Goal: Task Accomplishment & Management: Complete application form

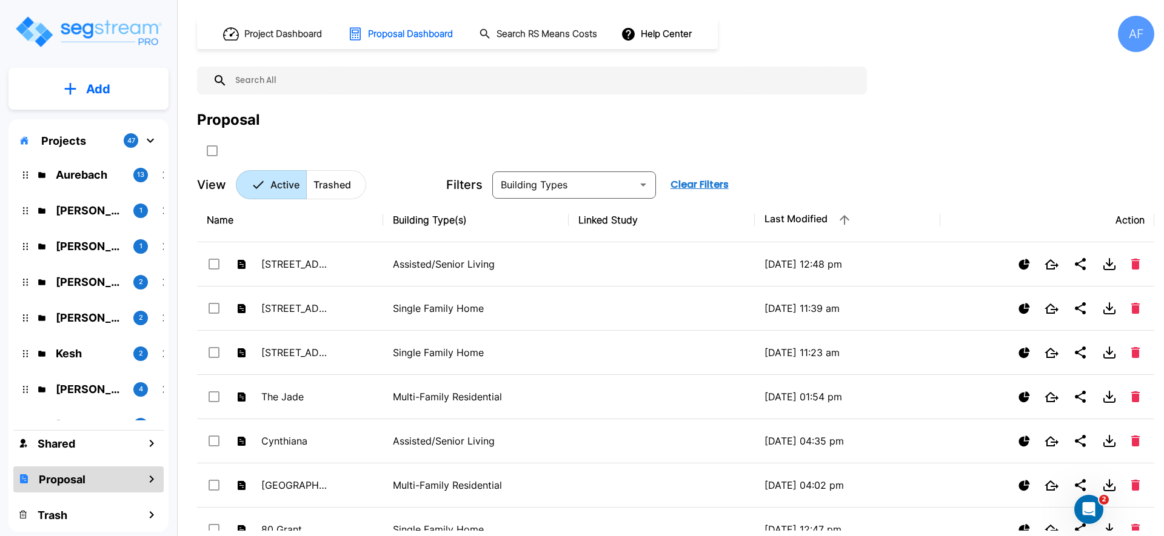
click at [69, 91] on icon "mailbox folders" at bounding box center [70, 88] width 12 height 13
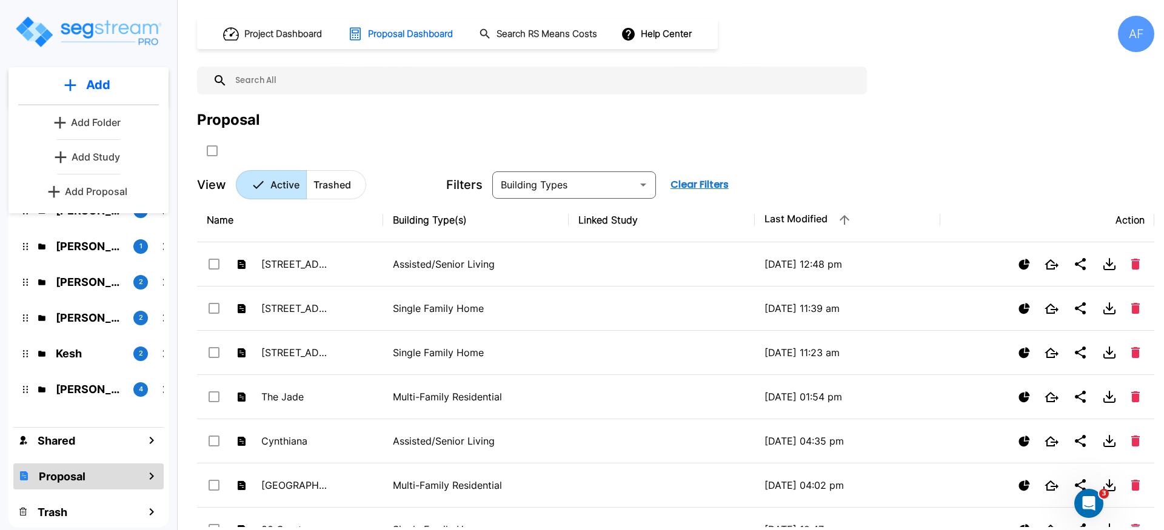
click at [88, 191] on p "Add Proposal" at bounding box center [96, 191] width 62 height 15
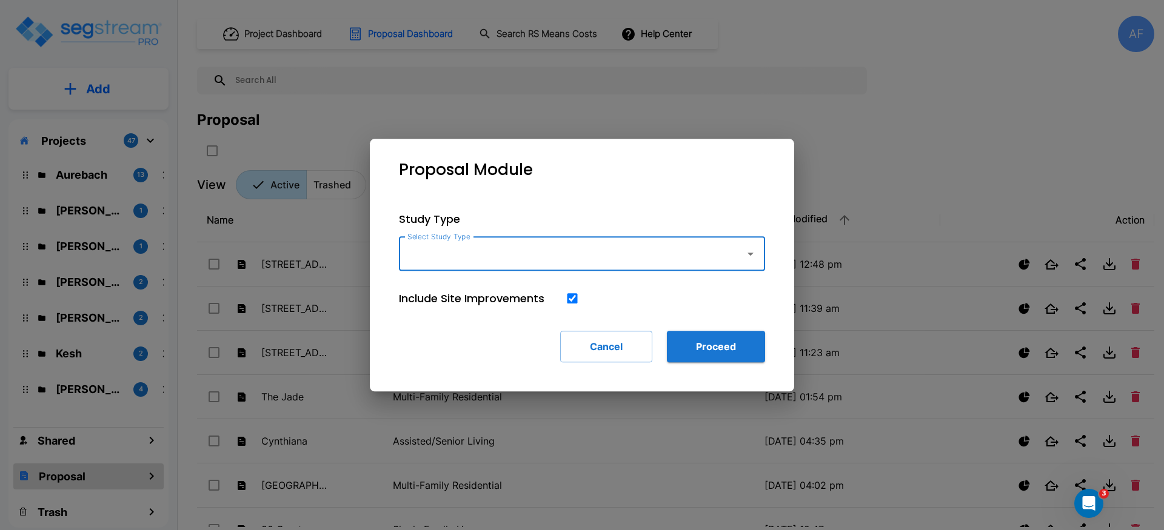
click at [522, 256] on input "Select Study Type" at bounding box center [568, 253] width 329 height 23
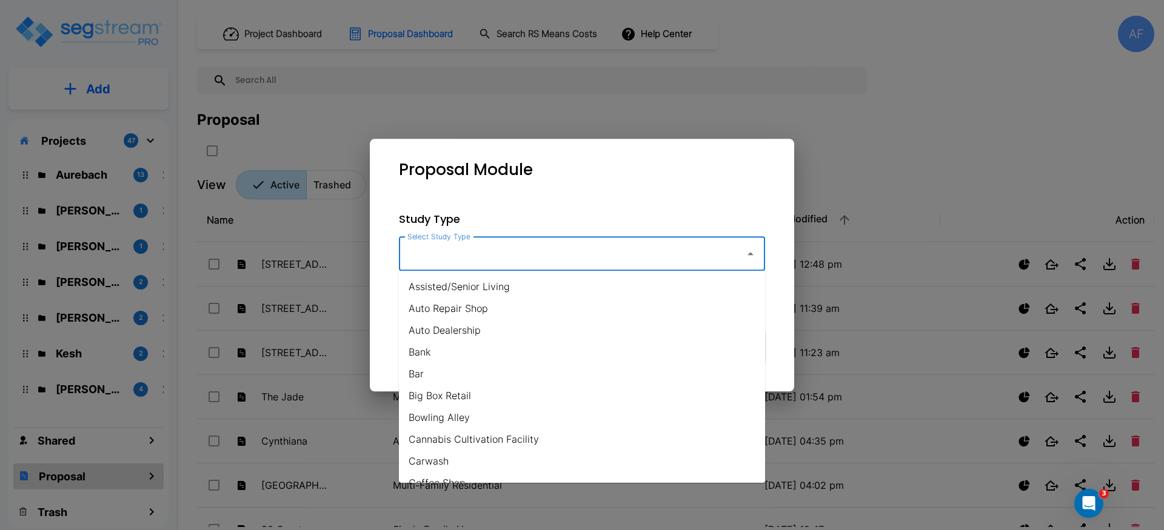
type input "s"
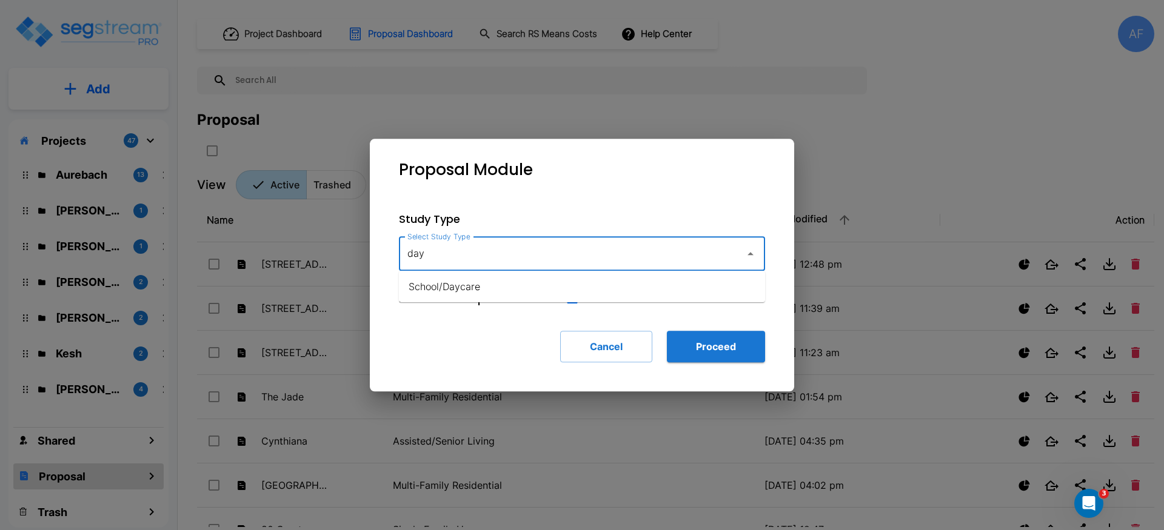
click at [521, 279] on li "School/Daycare" at bounding box center [582, 287] width 366 height 22
type input "School/Daycare"
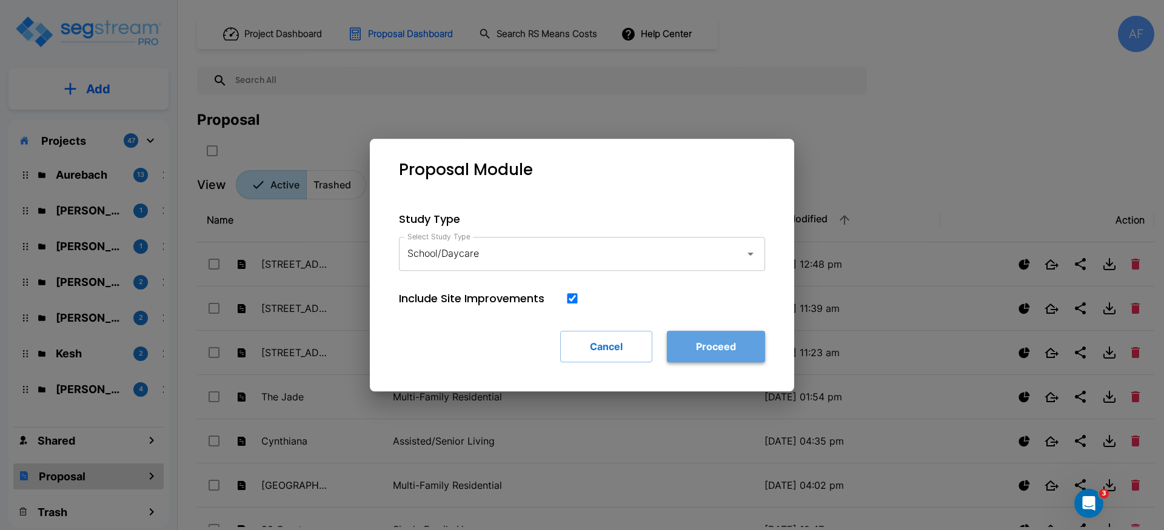
click at [716, 336] on button "Proceed" at bounding box center [716, 347] width 98 height 32
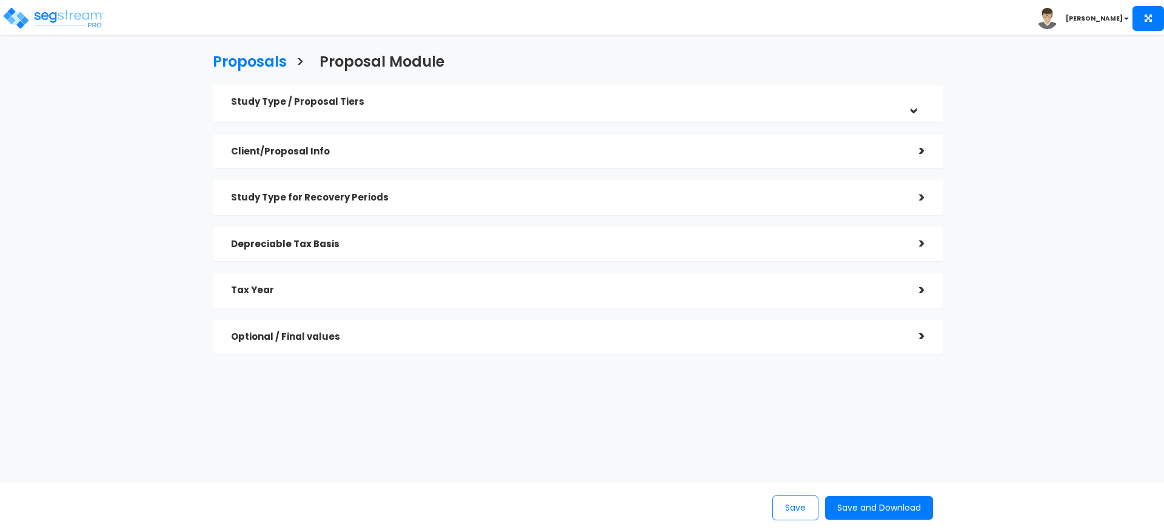
click at [451, 102] on h5 "Study Type / Proposal Tiers" at bounding box center [566, 102] width 670 height 10
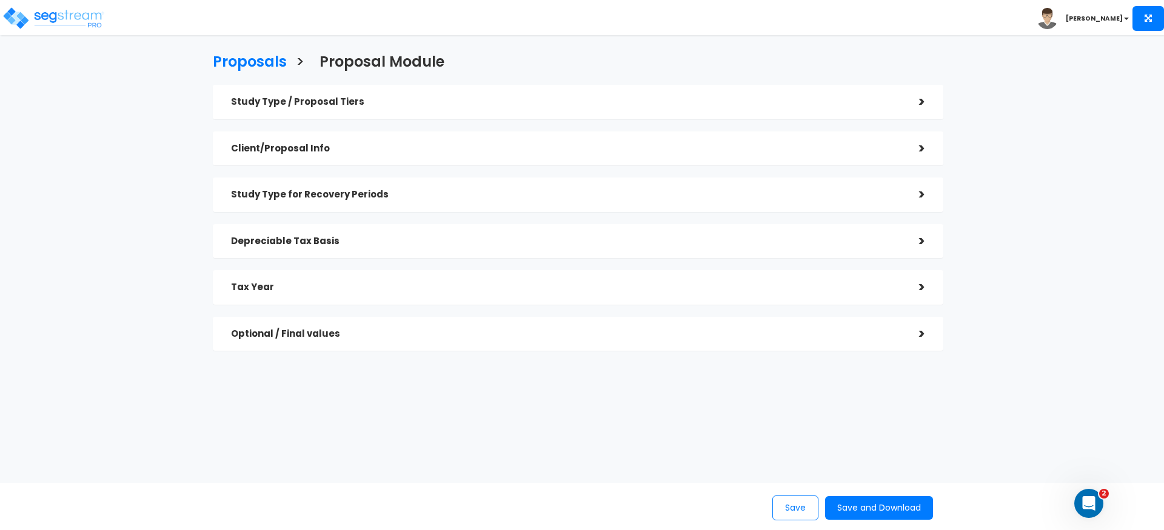
click at [525, 92] on div "Study Type / Proposal Tiers" at bounding box center [566, 102] width 670 height 22
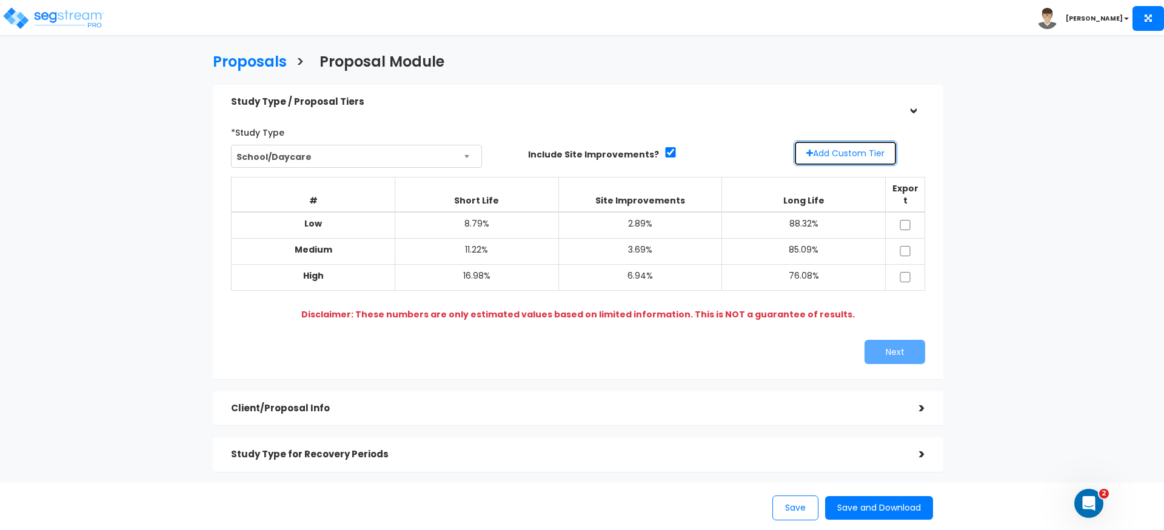
click at [820, 147] on button "Add Custom Tier" at bounding box center [845, 153] width 104 height 25
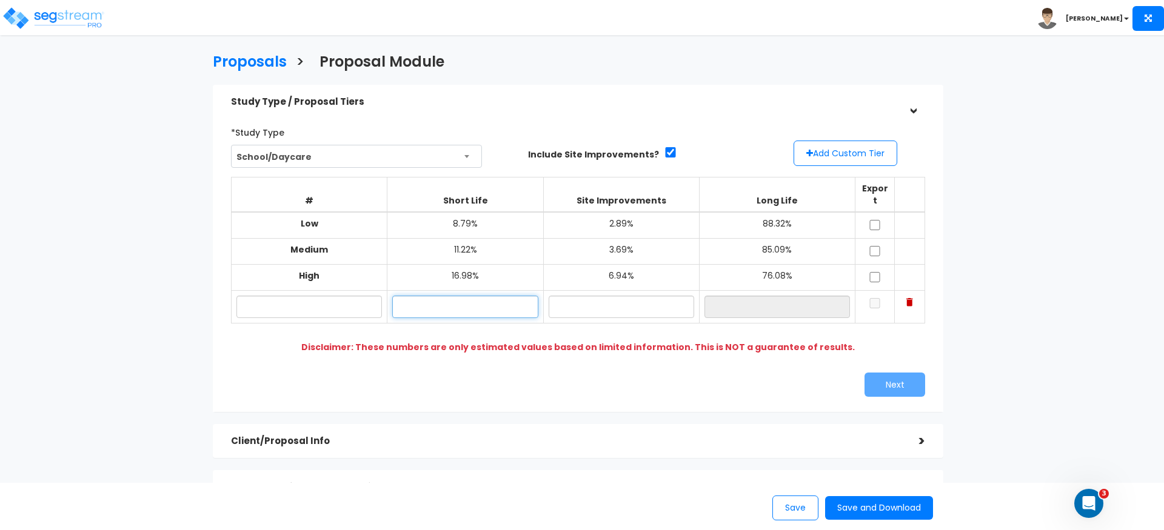
click at [481, 296] on input "text" at bounding box center [464, 307] width 145 height 22
click at [875, 272] on input "checkbox" at bounding box center [875, 277] width 12 height 10
checkbox input "true"
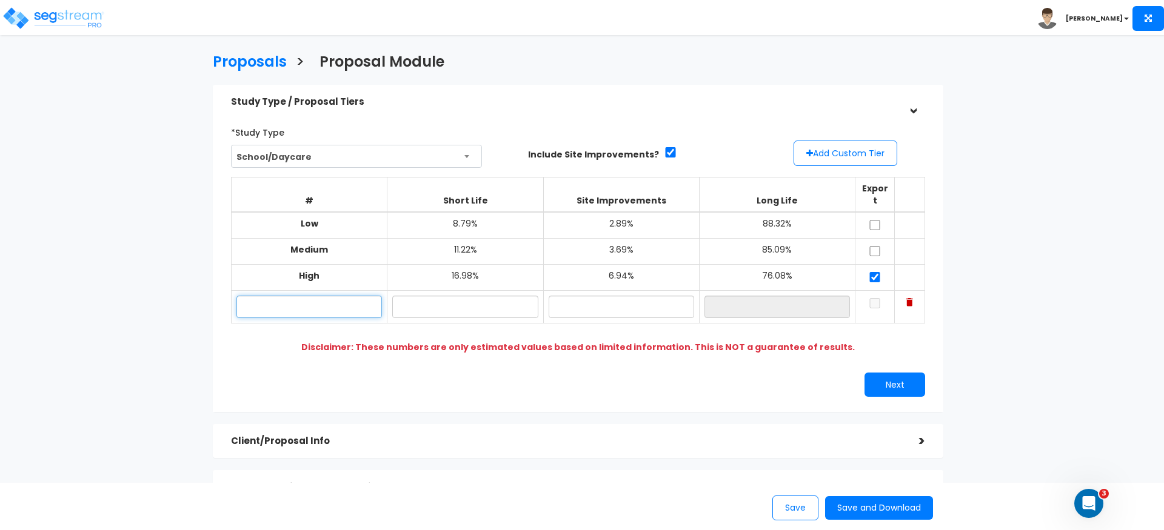
click at [327, 296] on input "text" at bounding box center [308, 307] width 145 height 22
click at [495, 297] on input "text" at bounding box center [464, 307] width 145 height 22
type input "16.98%"
click at [622, 298] on input "text" at bounding box center [621, 307] width 145 height 22
type input "6.98%"
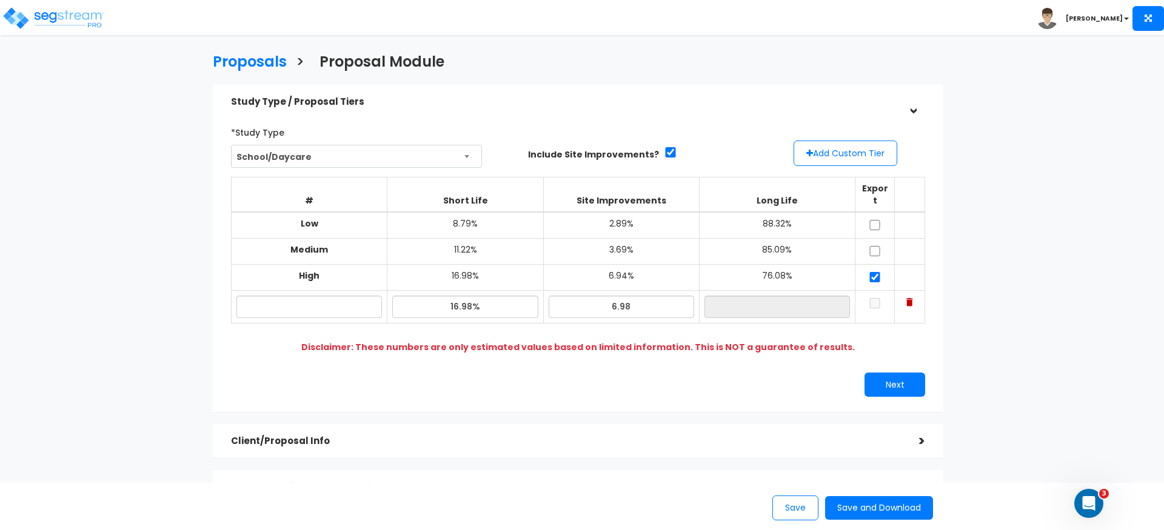
type input "76.04%"
click at [633, 354] on div "*Study Type School/Daycare Assisted/Senior Living Auto Repair Shop Auto Dealers…" at bounding box center [578, 259] width 712 height 287
click at [617, 296] on input "6.98%" at bounding box center [621, 307] width 145 height 22
drag, startPoint x: 459, startPoint y: 293, endPoint x: 479, endPoint y: 294, distance: 19.4
click at [459, 296] on input "16.98%" at bounding box center [464, 307] width 145 height 22
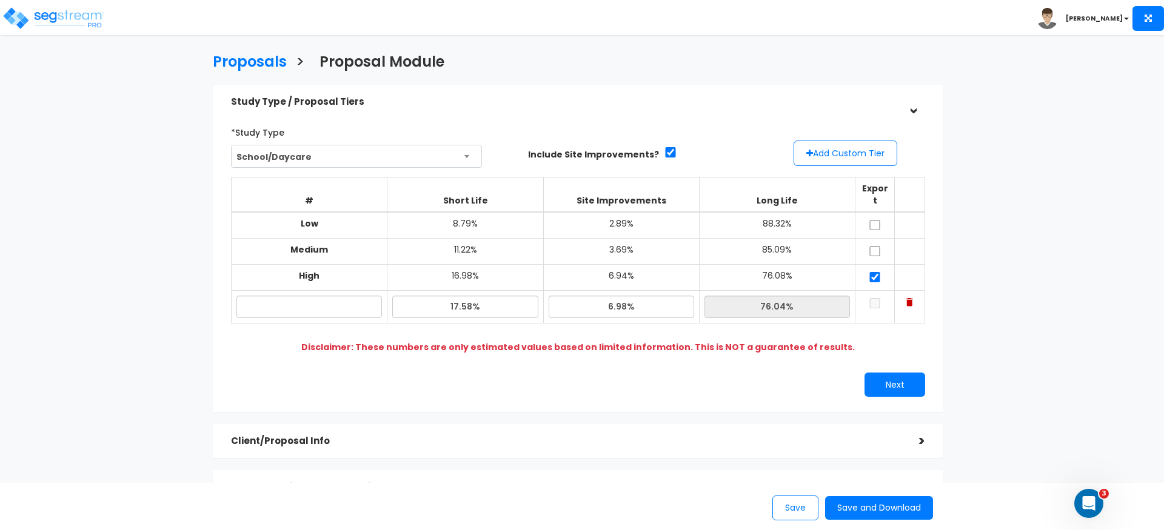
type input "17.58%"
type input "75.44%"
click at [634, 373] on div "Next" at bounding box center [756, 385] width 356 height 24
click at [310, 296] on input "text" at bounding box center [308, 307] width 145 height 22
type input "Mocksville"
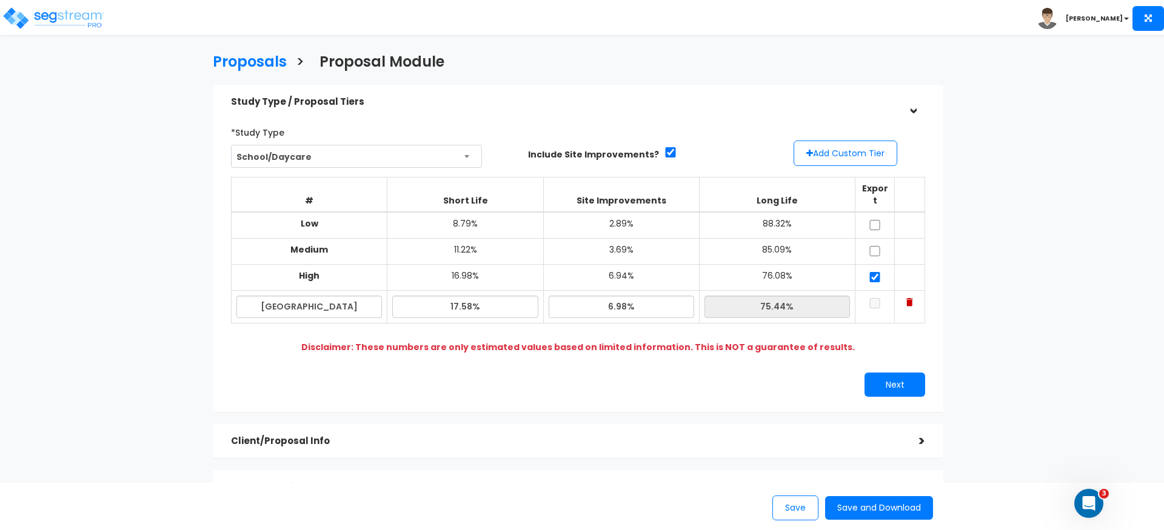
click at [877, 298] on input "checkbox" at bounding box center [875, 303] width 12 height 10
checkbox input "true"
drag, startPoint x: 875, startPoint y: 264, endPoint x: 875, endPoint y: 272, distance: 7.9
click at [875, 272] on input "checkbox" at bounding box center [875, 277] width 12 height 10
checkbox input "false"
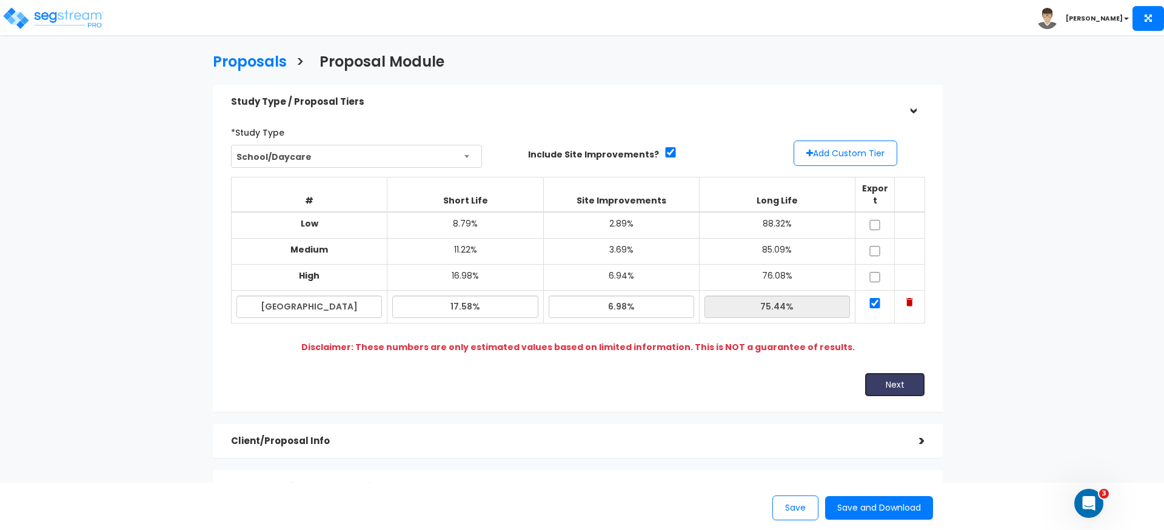
click at [899, 380] on button "Next" at bounding box center [894, 385] width 61 height 24
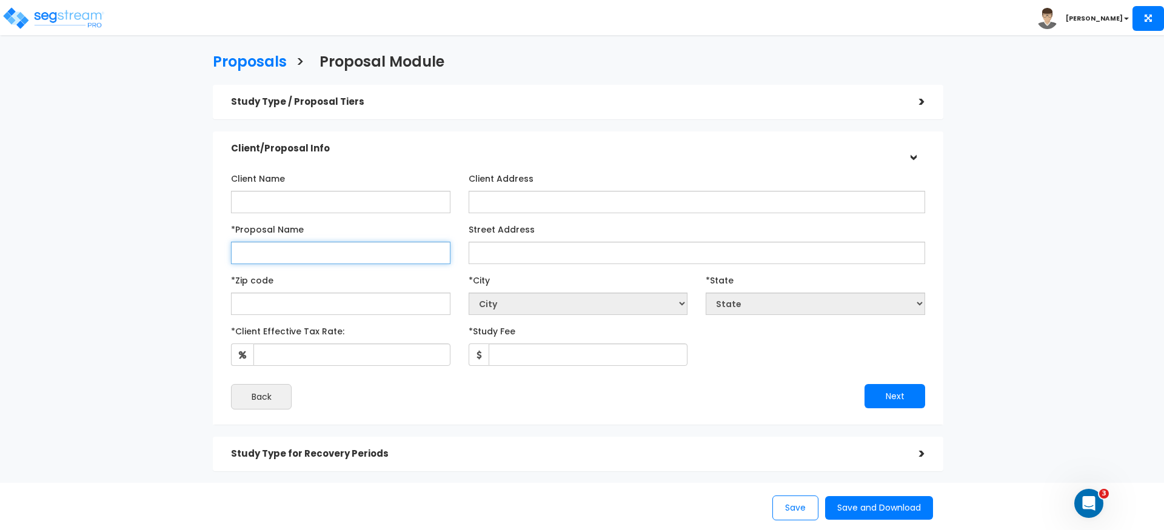
click at [299, 253] on input "*Proposal Name" at bounding box center [340, 253] width 219 height 22
type input "400 Mocksville"
click at [377, 266] on div "Client Name Client Address *Proposal Name 400 Mocksville" at bounding box center [578, 289] width 694 height 241
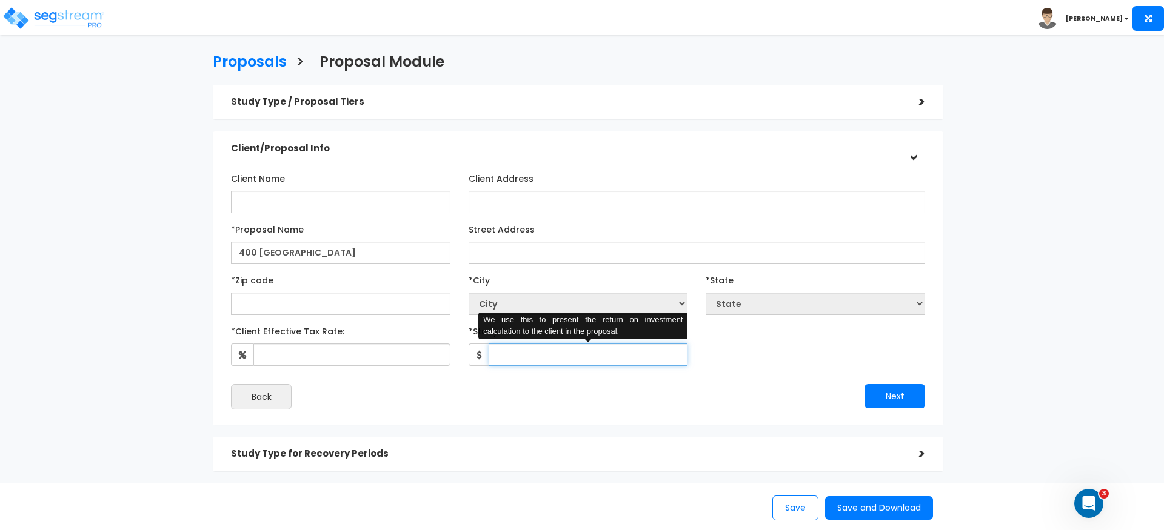
click at [551, 363] on input "*Study Fee" at bounding box center [588, 355] width 199 height 22
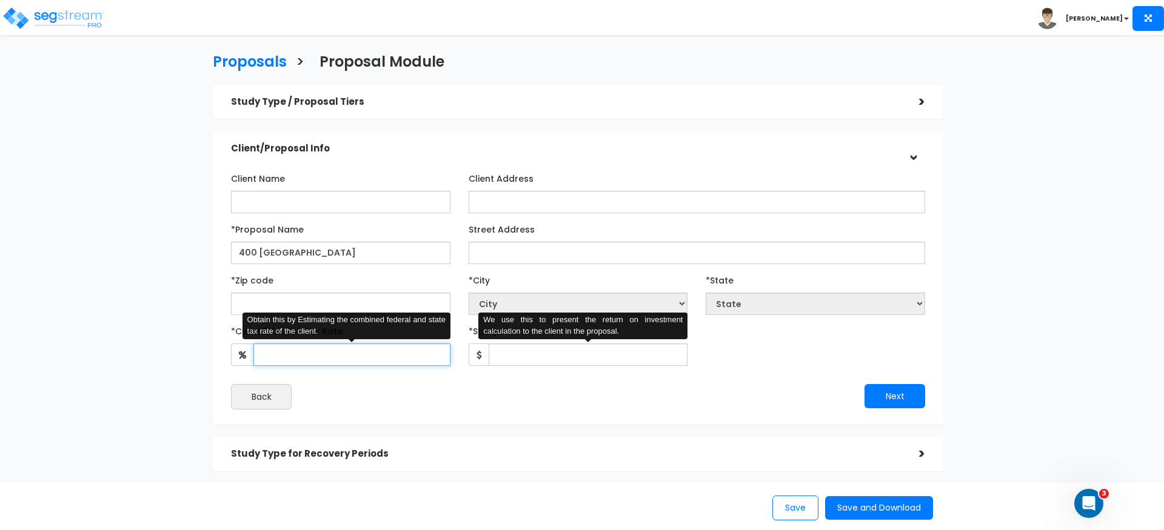
click at [359, 349] on input "*Client Effective Tax Rate:" at bounding box center [351, 355] width 197 height 22
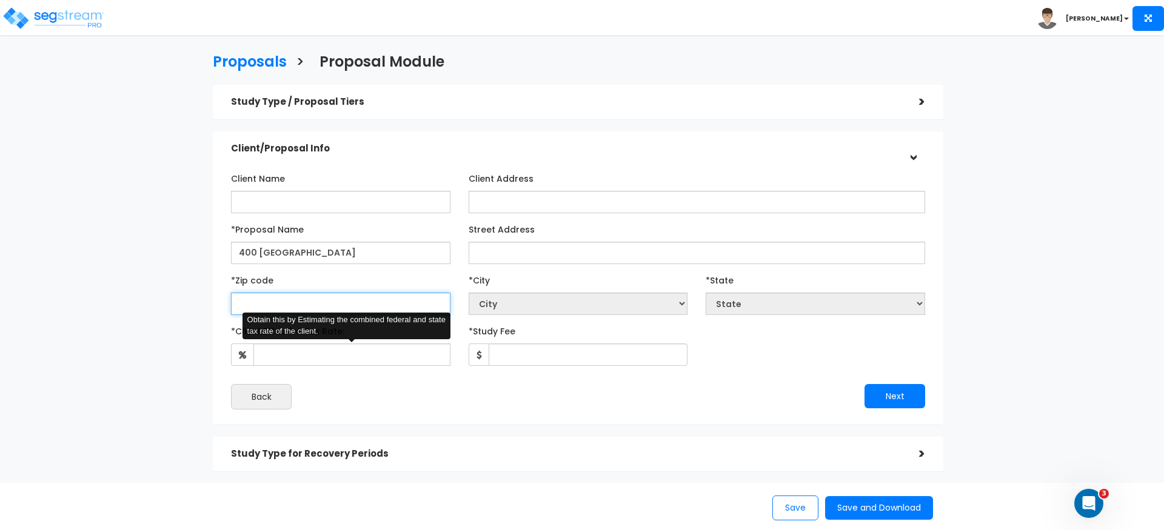
click at [336, 303] on input "text" at bounding box center [340, 304] width 219 height 22
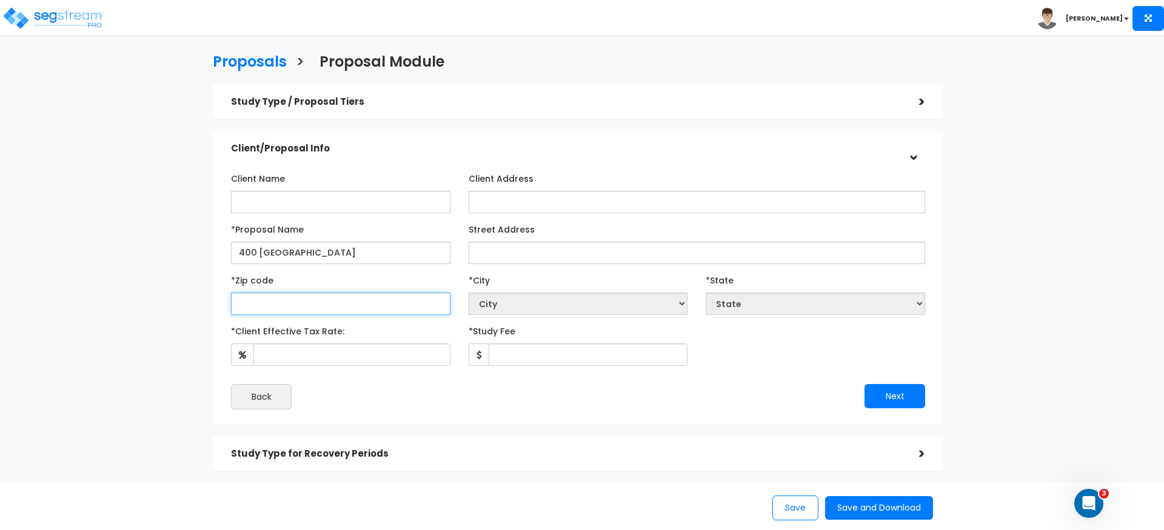
type input "2"
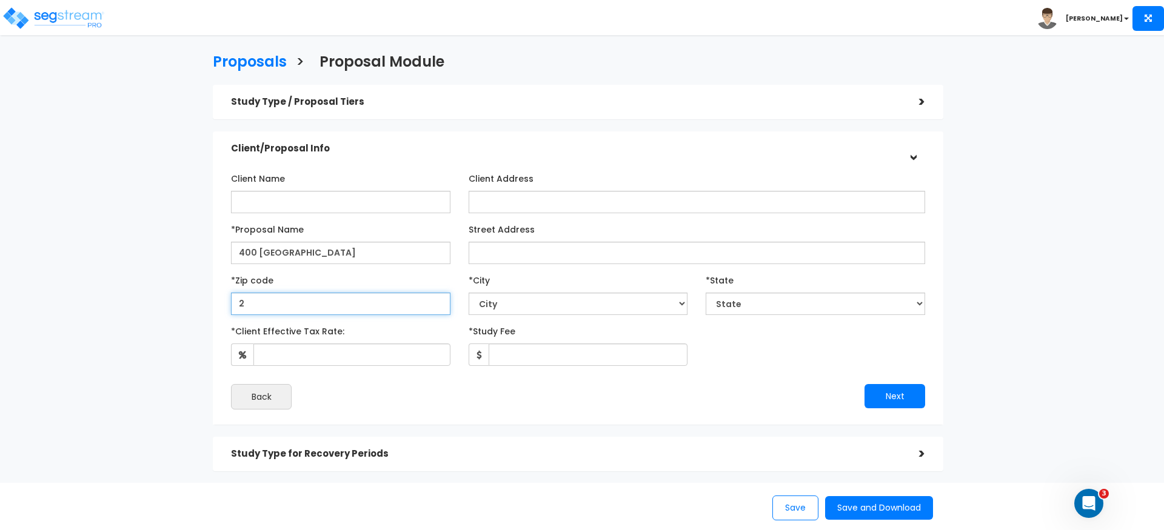
select select "DC"
type input "28"
select select "NC"
type input "28144"
click at [499, 384] on div "Client Name Client Address *Proposal Name 400 Mocksville" at bounding box center [578, 289] width 694 height 241
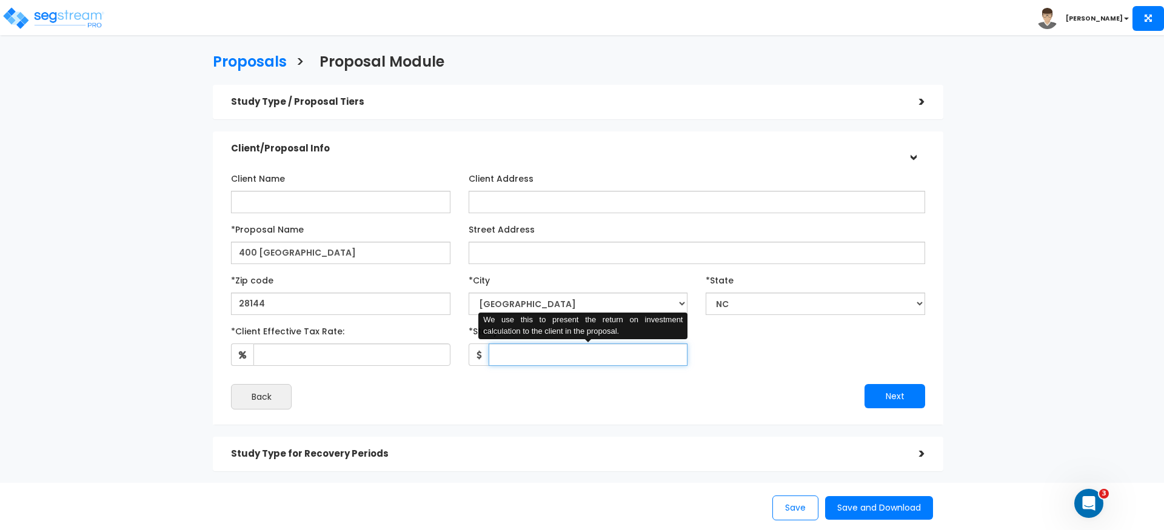
click at [501, 359] on input "*Study Fee" at bounding box center [588, 355] width 199 height 22
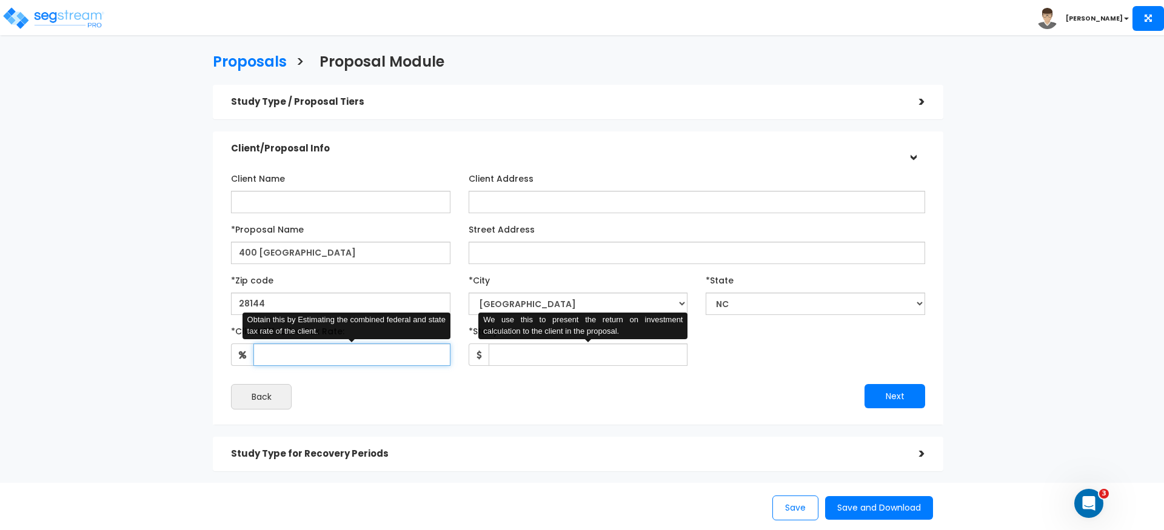
click at [394, 354] on input "*Client Effective Tax Rate:" at bounding box center [351, 355] width 197 height 22
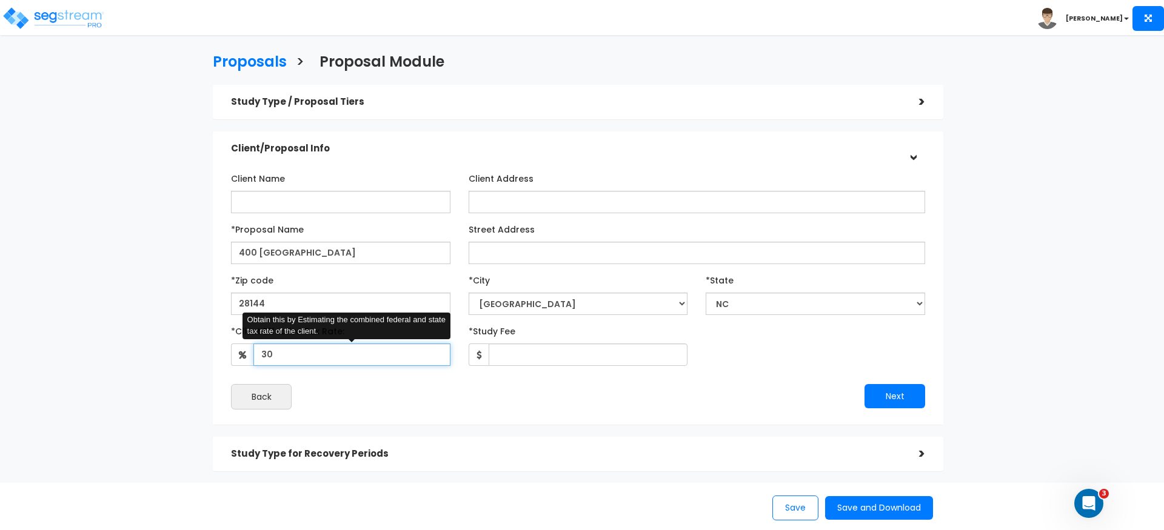
type input "30"
click at [478, 399] on div "Back" at bounding box center [400, 396] width 356 height 25
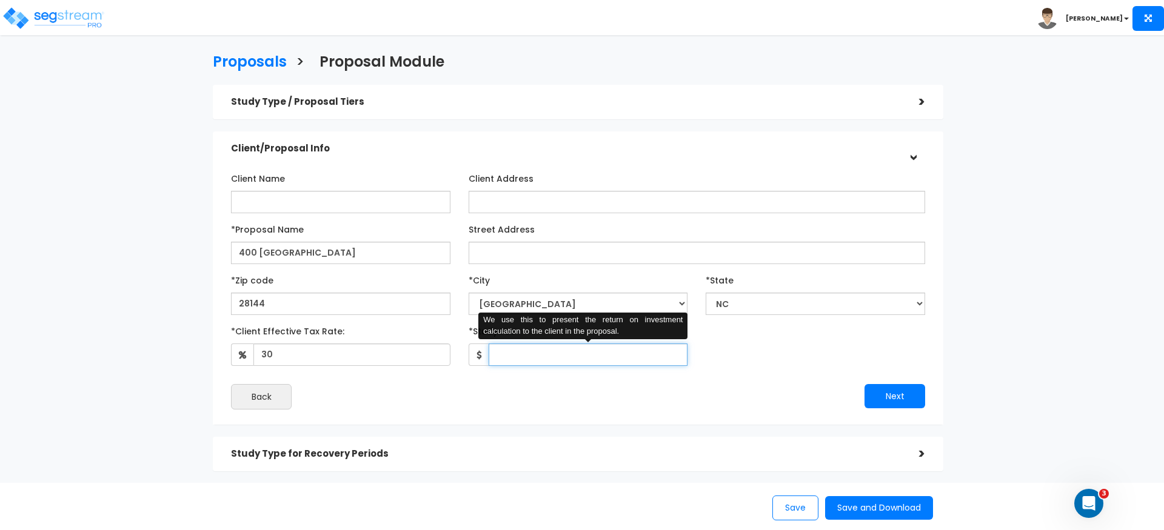
click at [513, 350] on input "*Study Fee" at bounding box center [588, 355] width 199 height 22
click at [542, 393] on div "Back" at bounding box center [400, 396] width 356 height 25
click at [509, 354] on input "5,000" at bounding box center [588, 355] width 199 height 22
type input "5,000"
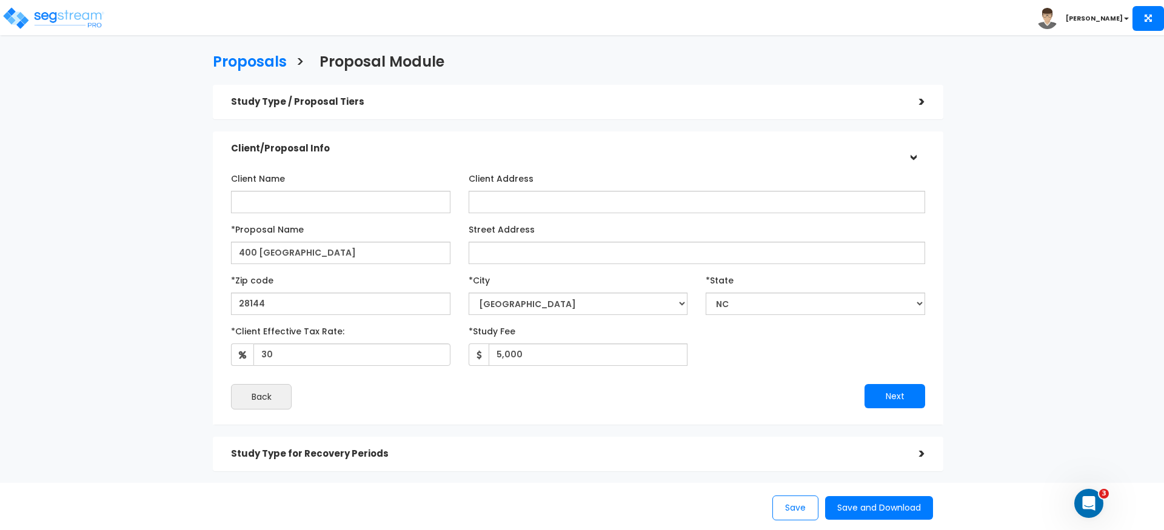
click at [542, 382] on div "Client Name Client Address *Proposal Name 400 Mocksville" at bounding box center [578, 289] width 694 height 241
click at [890, 390] on button "Next" at bounding box center [894, 396] width 61 height 24
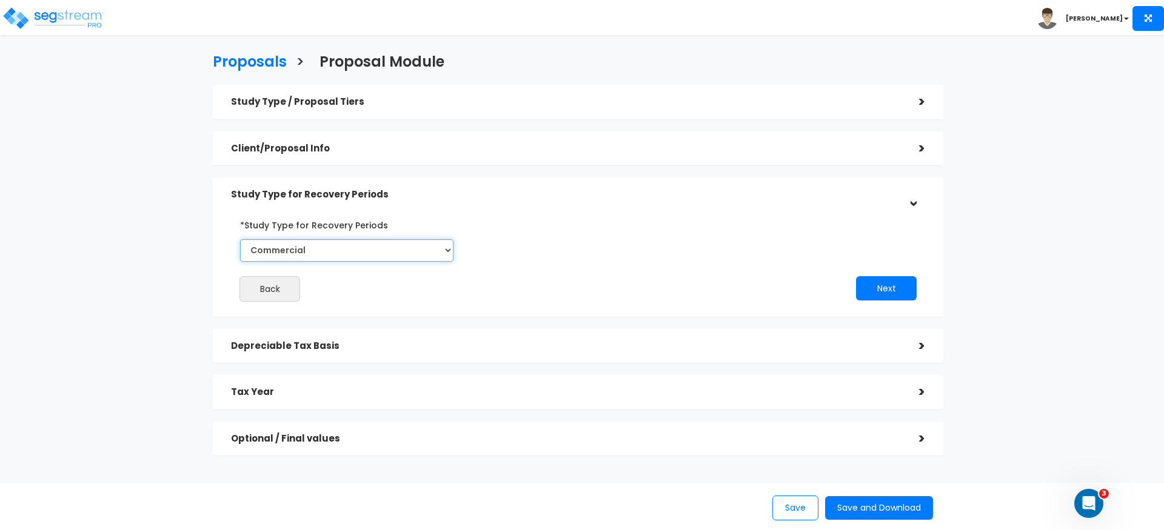
click at [342, 250] on select "Commercial Residential" at bounding box center [346, 250] width 213 height 22
click at [240, 239] on select "Commercial Residential" at bounding box center [346, 250] width 213 height 22
click at [897, 284] on button "Next" at bounding box center [886, 288] width 61 height 24
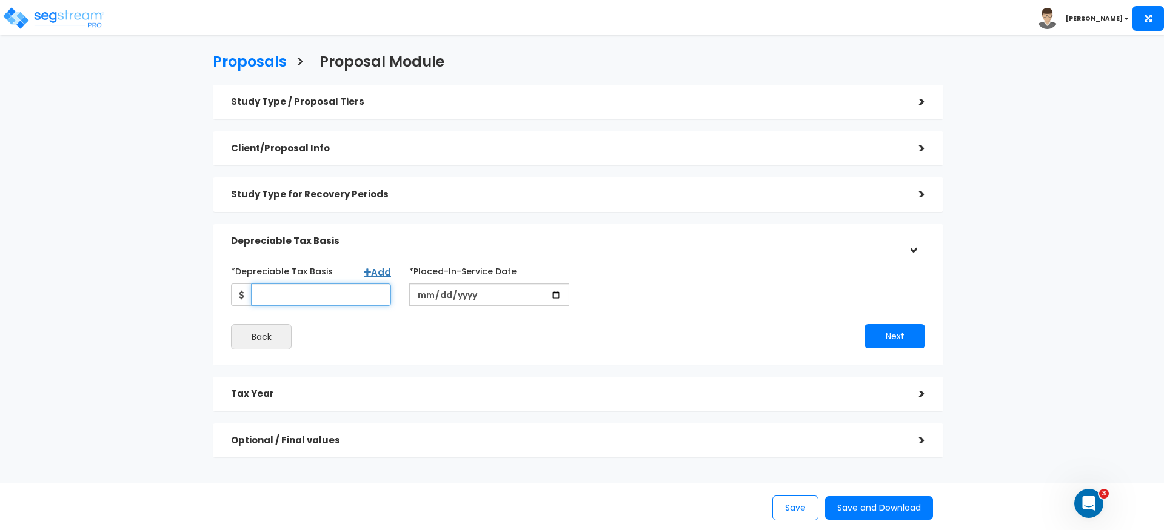
click at [303, 289] on input "*Depreciable Tax Basis" at bounding box center [321, 295] width 140 height 22
paste input "$1,329,960.50"
type input "1,329,960.50"
click at [386, 335] on div "Back" at bounding box center [400, 336] width 356 height 25
click at [425, 290] on input "date" at bounding box center [489, 295] width 160 height 22
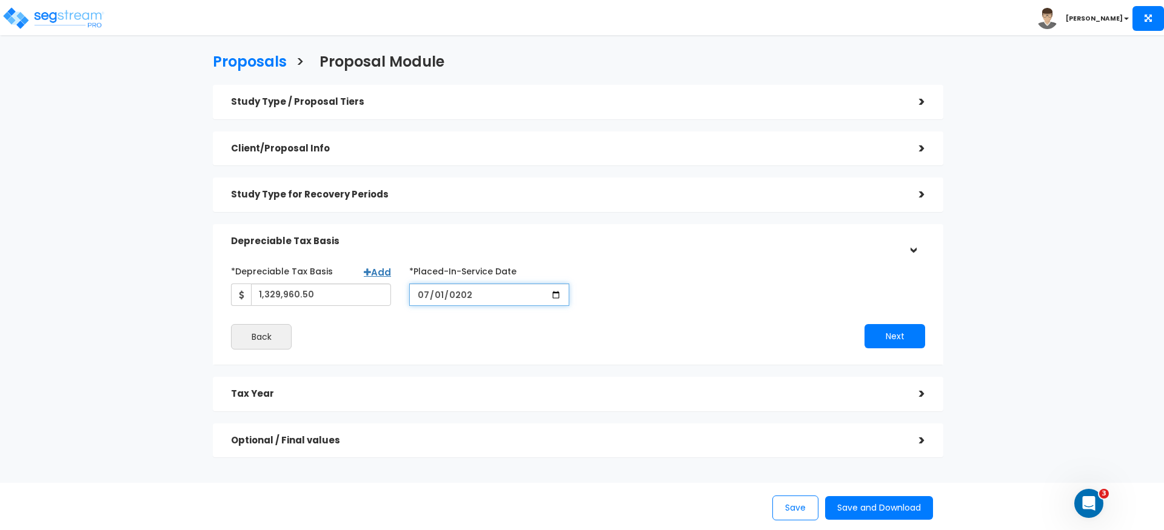
type input "2025-07-01"
drag, startPoint x: 541, startPoint y: 329, endPoint x: 581, endPoint y: 311, distance: 43.4
click at [541, 329] on div "Back" at bounding box center [400, 336] width 356 height 25
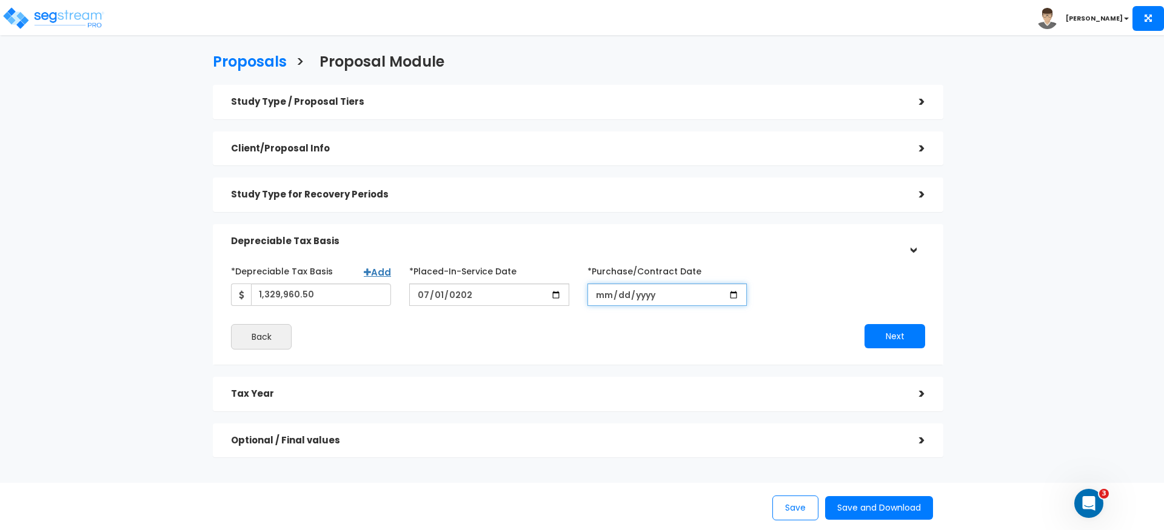
click at [596, 296] on input "*Purchase/Contract Date" at bounding box center [667, 295] width 160 height 22
type input "2025-07-01"
click at [619, 328] on div "Next" at bounding box center [756, 336] width 356 height 24
click at [898, 333] on button "Next" at bounding box center [894, 336] width 61 height 24
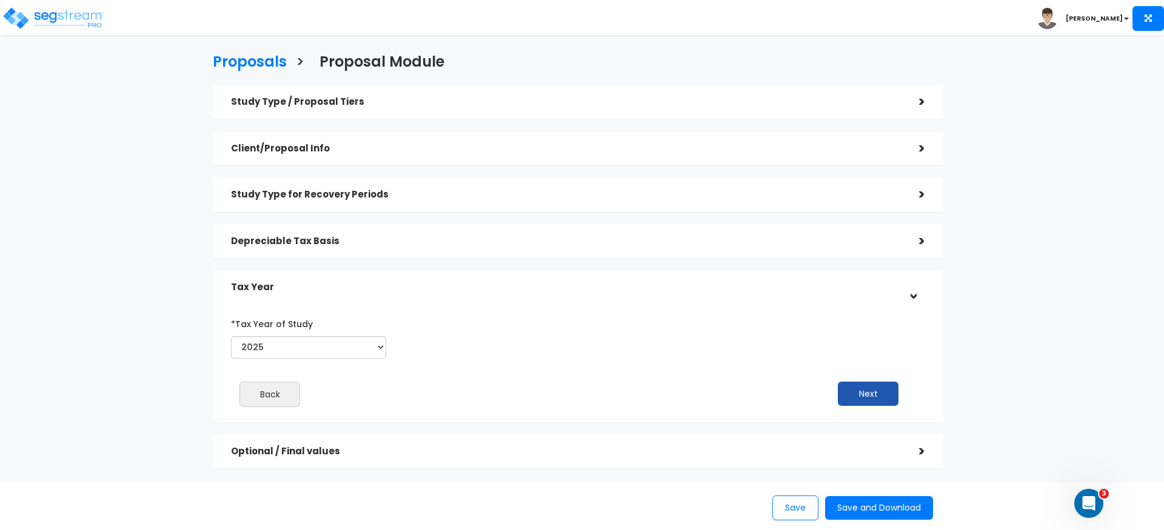
drag, startPoint x: 900, startPoint y: 392, endPoint x: 893, endPoint y: 393, distance: 6.3
click at [899, 392] on div "Next" at bounding box center [742, 394] width 347 height 24
click at [892, 395] on button "Next" at bounding box center [868, 394] width 61 height 24
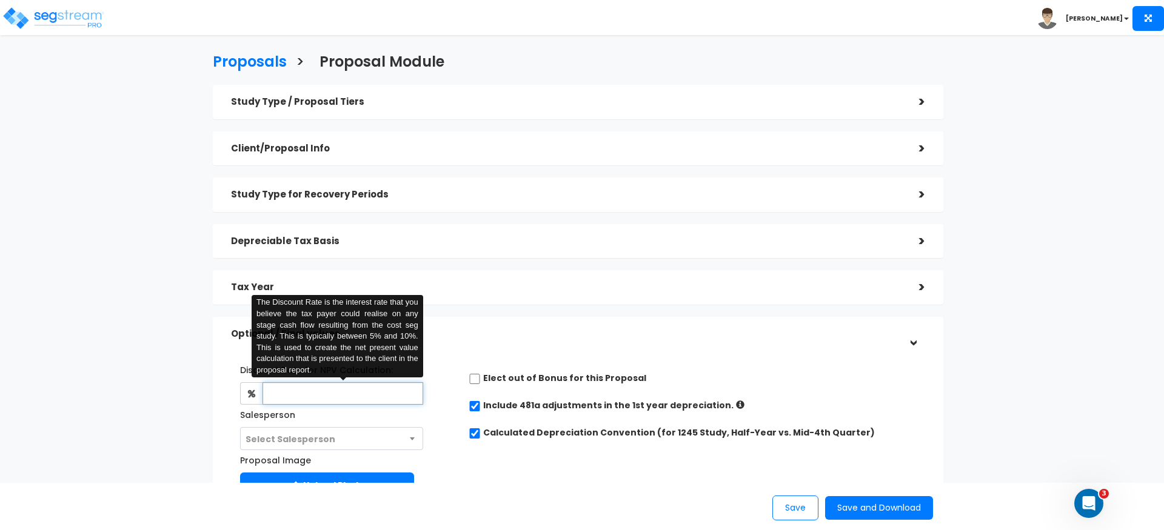
click at [324, 393] on input "text" at bounding box center [342, 393] width 160 height 22
type input "5"
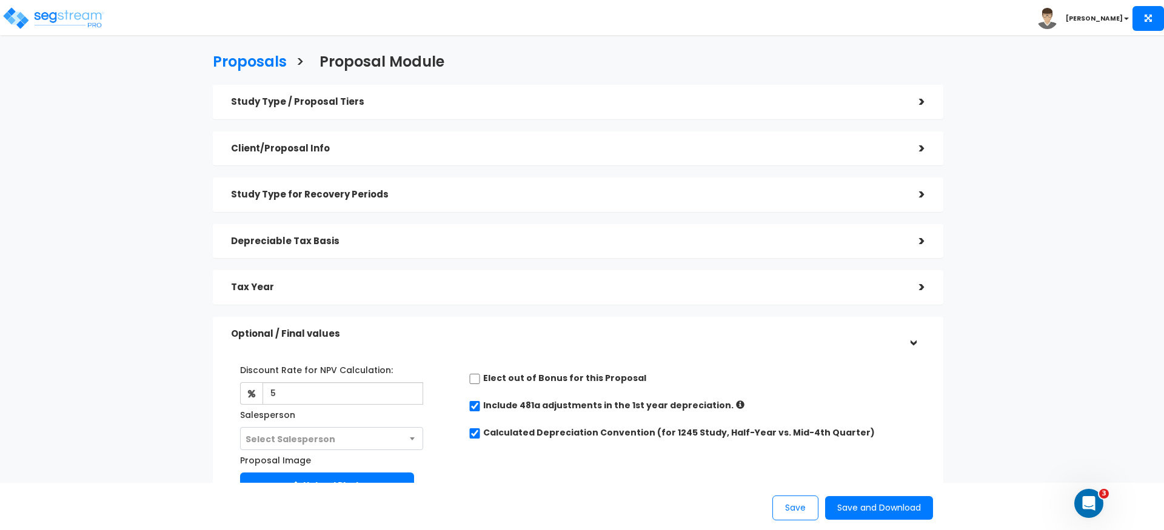
click at [464, 466] on div "Discount Rate for NPV Calculation: 5 The Discount Rate is the interest rate tha…" at bounding box center [578, 430] width 712 height 152
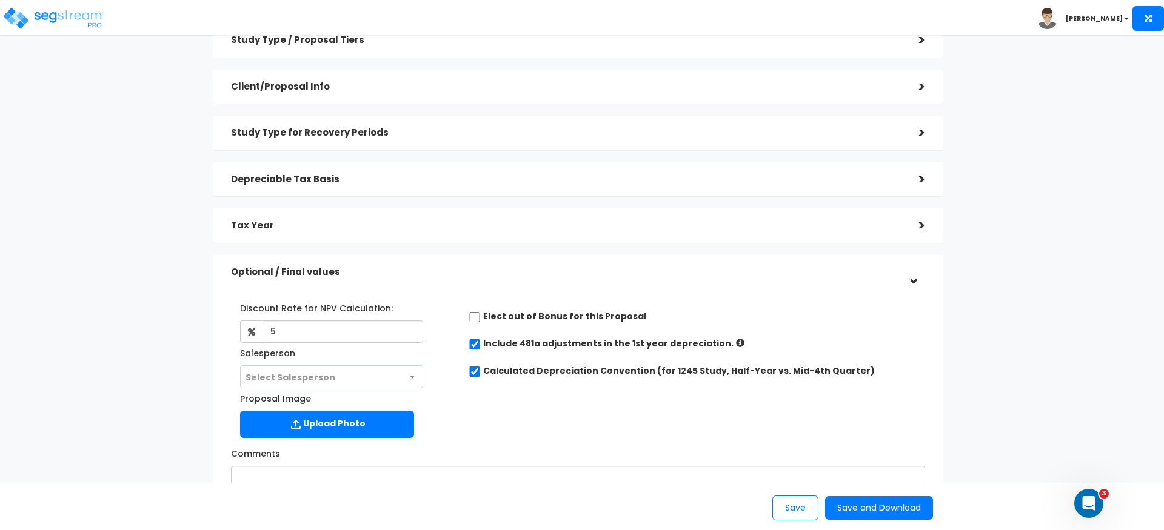
scroll to position [127, 0]
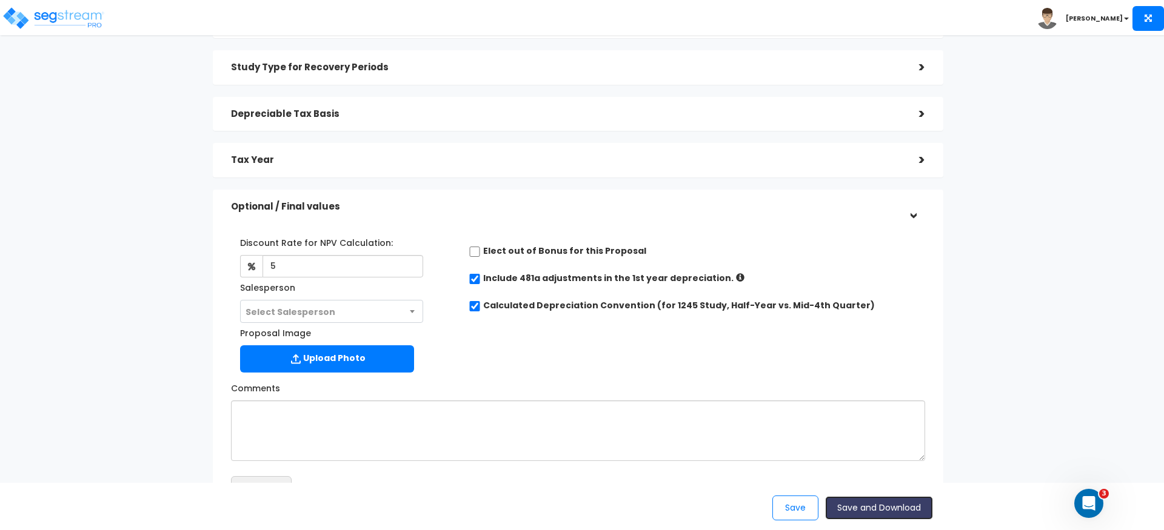
click at [849, 507] on button "Save and Download" at bounding box center [879, 508] width 108 height 24
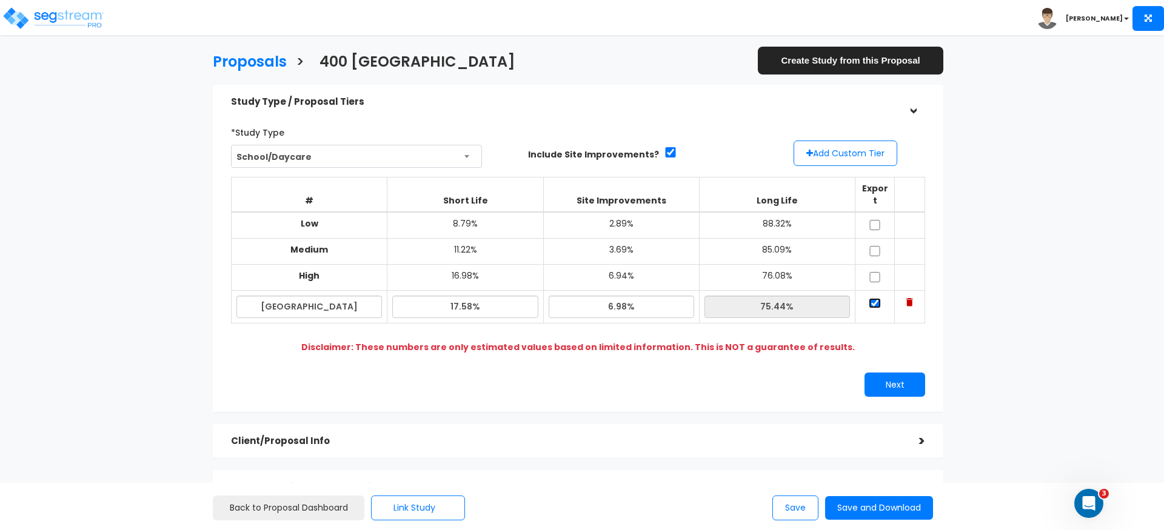
click at [878, 298] on input "checkbox" at bounding box center [875, 303] width 12 height 10
checkbox input "false"
click at [338, 296] on input "Mocksville" at bounding box center [308, 307] width 145 height 22
click at [333, 296] on input "Mocksville" at bounding box center [308, 307] width 145 height 22
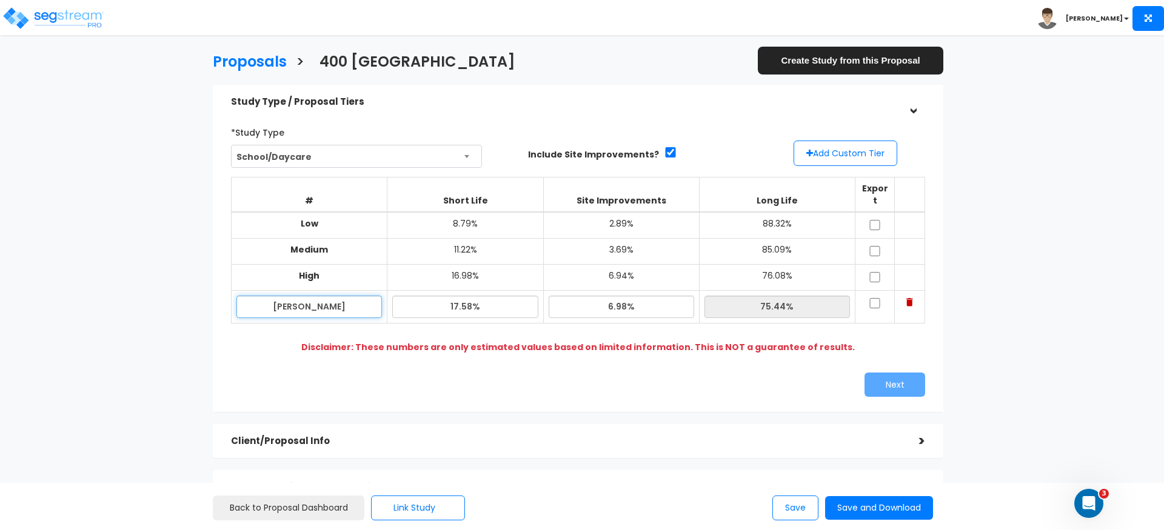
type input "Stewart"
click at [496, 299] on input "17.58%" at bounding box center [464, 307] width 145 height 22
click at [455, 296] on input "17.58%" at bounding box center [464, 307] width 145 height 22
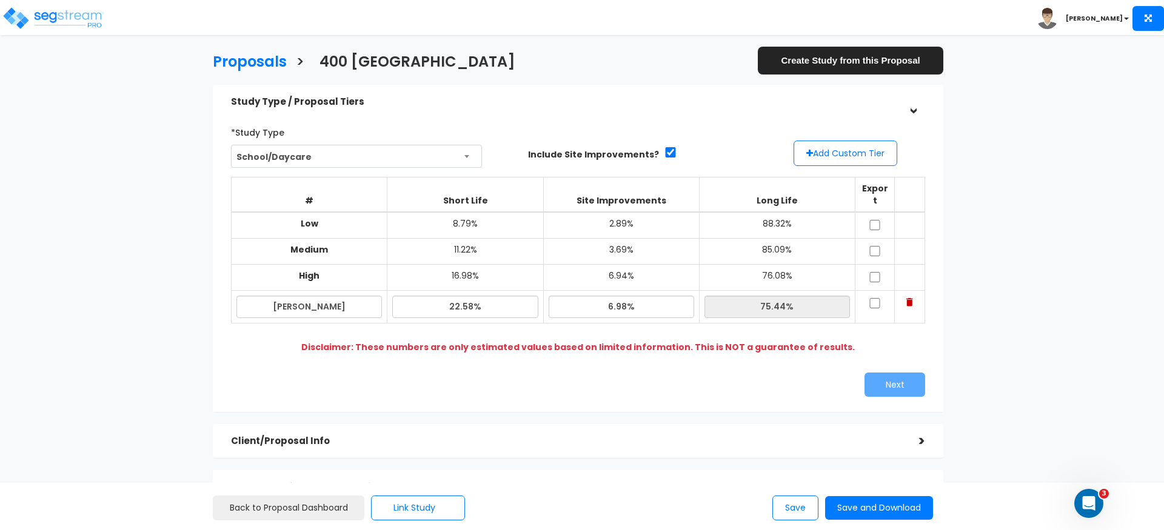
type input "22.58%"
type input "70.44%"
click at [549, 356] on div "*Study Type School/Daycare Assisted/Senior Living Auto Repair Shop Auto Dealers…" at bounding box center [578, 259] width 712 height 287
drag, startPoint x: 623, startPoint y: 293, endPoint x: 631, endPoint y: 294, distance: 8.6
click at [623, 296] on input "6.98%" at bounding box center [621, 307] width 145 height 22
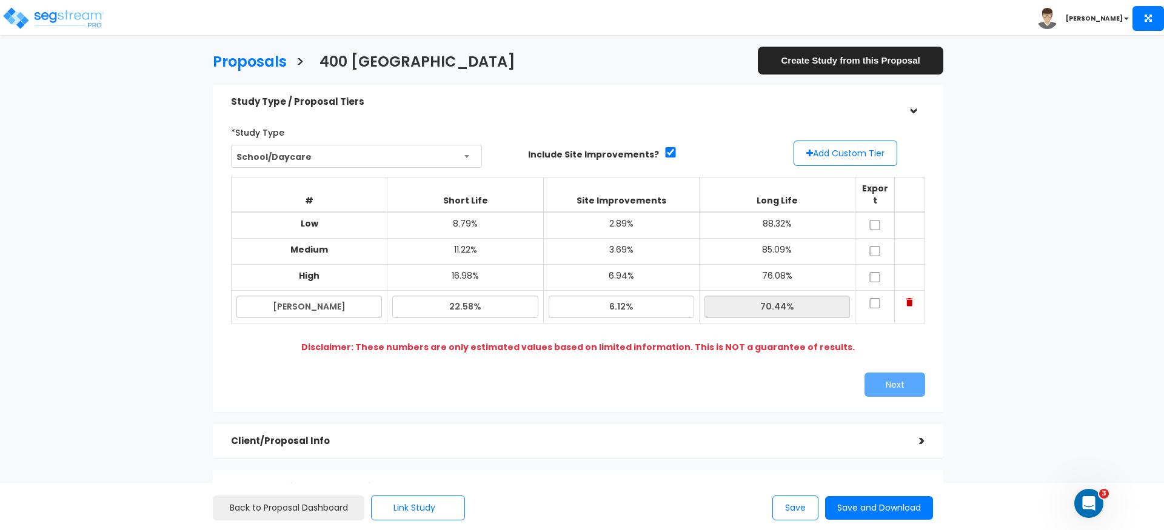
type input "6.12%"
type input "71.30%"
click at [683, 373] on div "Next" at bounding box center [756, 385] width 356 height 24
click at [878, 298] on input "checkbox" at bounding box center [875, 303] width 12 height 10
checkbox input "true"
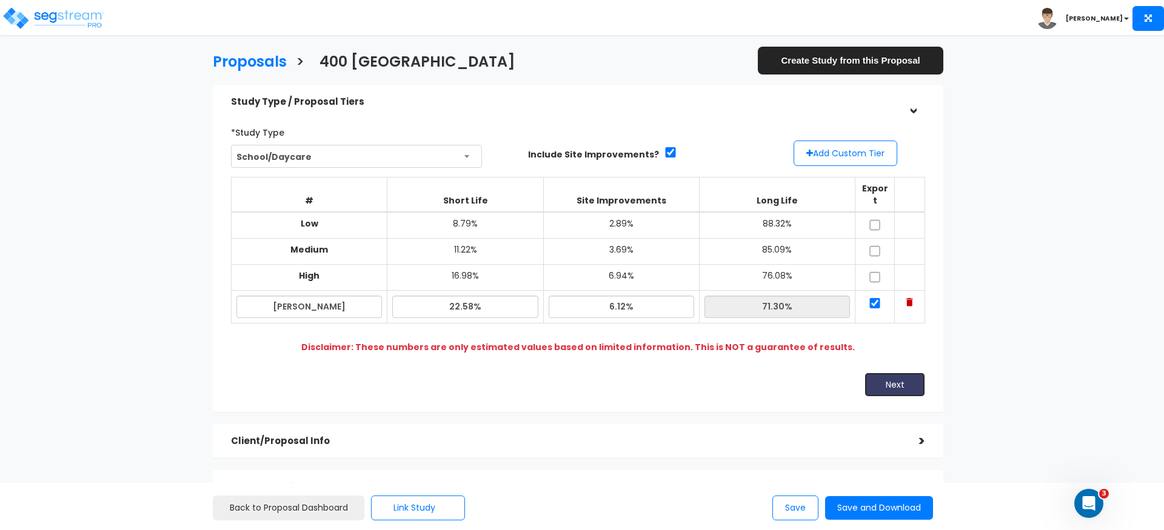
click at [900, 373] on button "Next" at bounding box center [894, 385] width 61 height 24
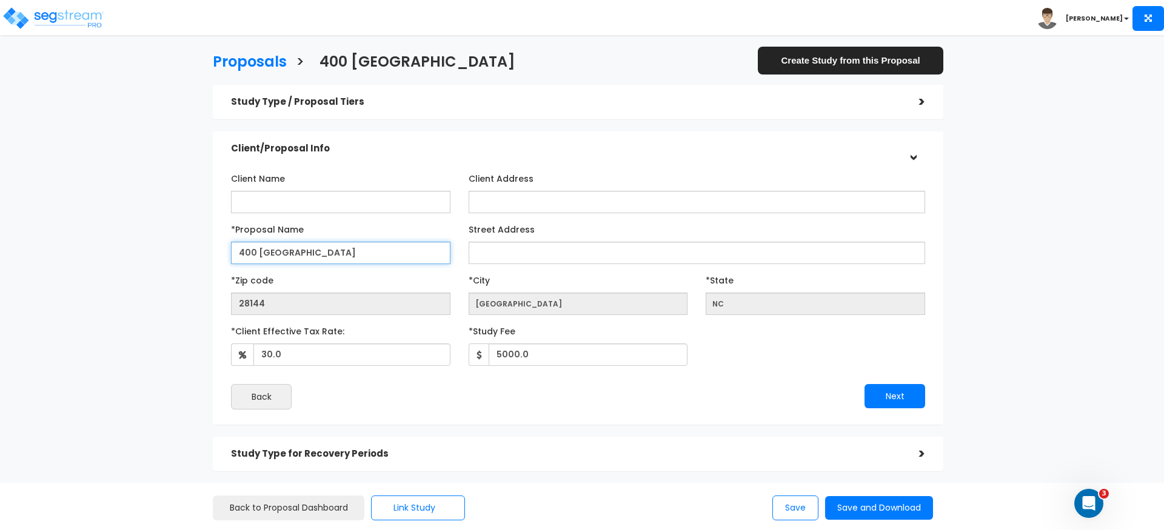
click at [259, 253] on input "400 Mocksville" at bounding box center [340, 253] width 219 height 22
type input "204 [PERSON_NAME]"
click at [660, 396] on div "Next" at bounding box center [756, 396] width 356 height 24
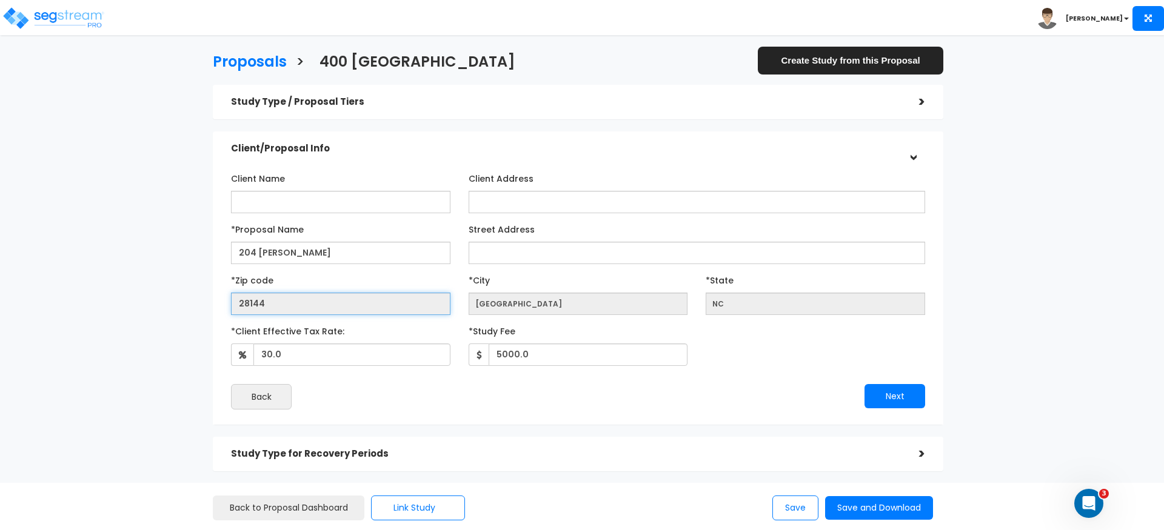
click at [290, 314] on input "28144" at bounding box center [340, 304] width 219 height 22
click at [295, 307] on input "28144" at bounding box center [340, 304] width 219 height 22
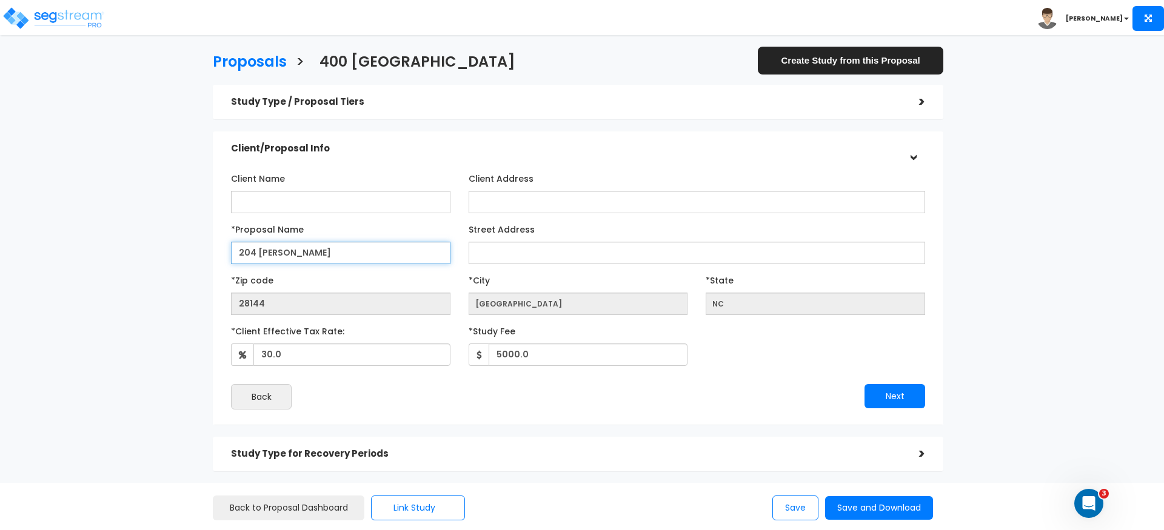
click at [275, 256] on input "204 [PERSON_NAME]" at bounding box center [340, 253] width 219 height 22
click at [279, 112] on div "Study Type / Proposal Tiers" at bounding box center [566, 102] width 670 height 22
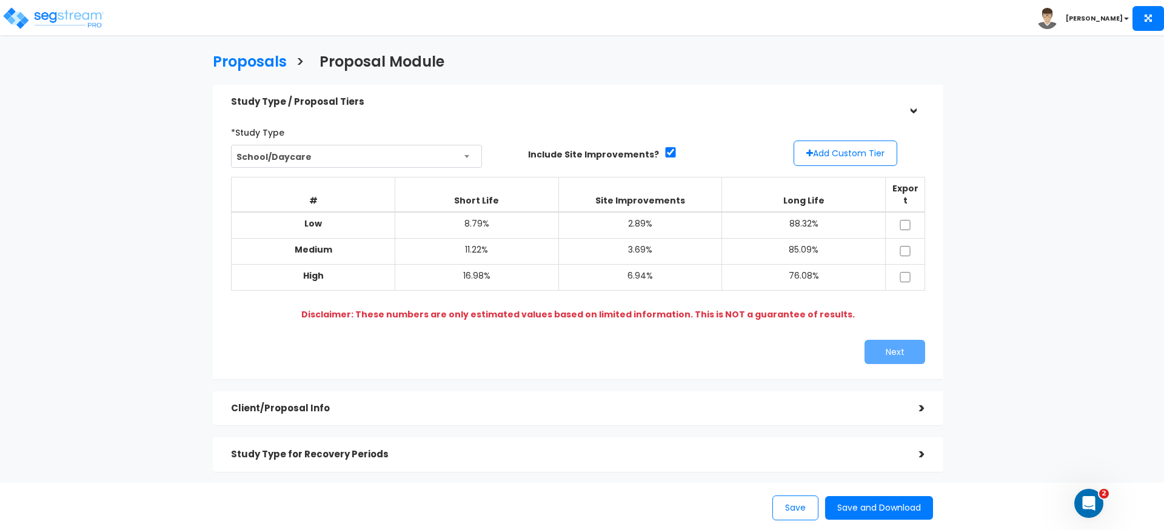
click at [422, 404] on h5 "Client/Proposal Info" at bounding box center [566, 409] width 670 height 10
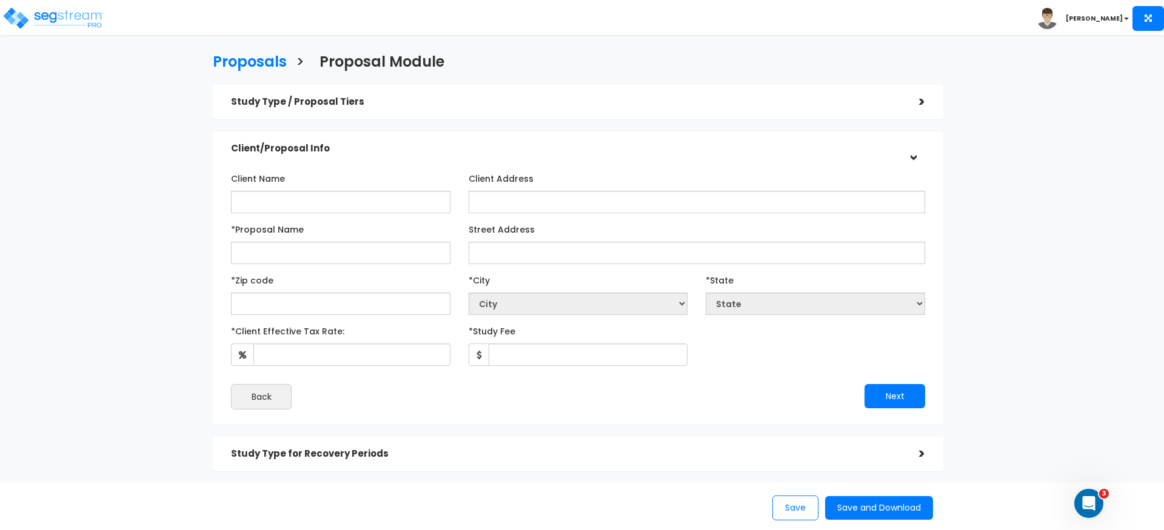
click at [269, 110] on div "Study Type / Proposal Tiers" at bounding box center [566, 102] width 670 height 22
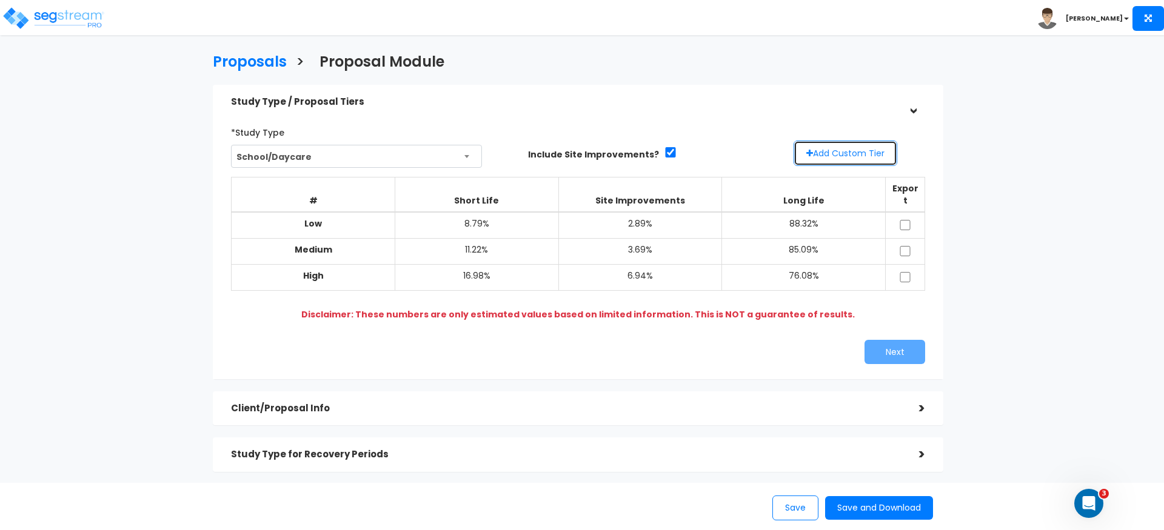
click at [838, 149] on button "Add Custom Tier" at bounding box center [845, 153] width 104 height 25
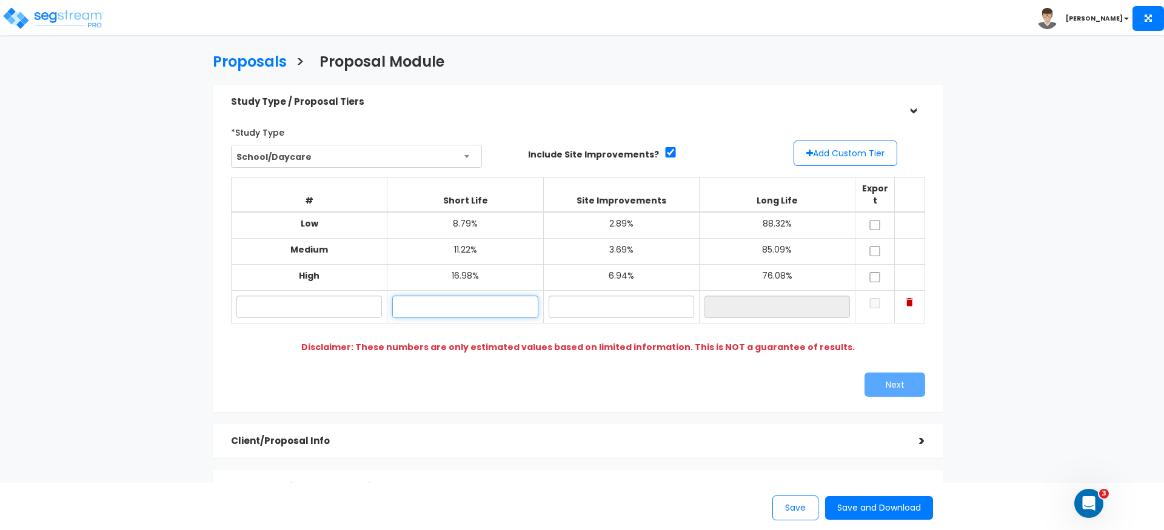
click at [452, 297] on input "text" at bounding box center [464, 307] width 145 height 22
type input "21.32%"
click at [461, 341] on div "# Short Life Site Improvements Long Life Export Low 8.79% 2.89% 88.32% Medium 1…" at bounding box center [578, 263] width 694 height 190
click at [333, 296] on input "text" at bounding box center [308, 307] width 145 height 22
type input "Stewart"
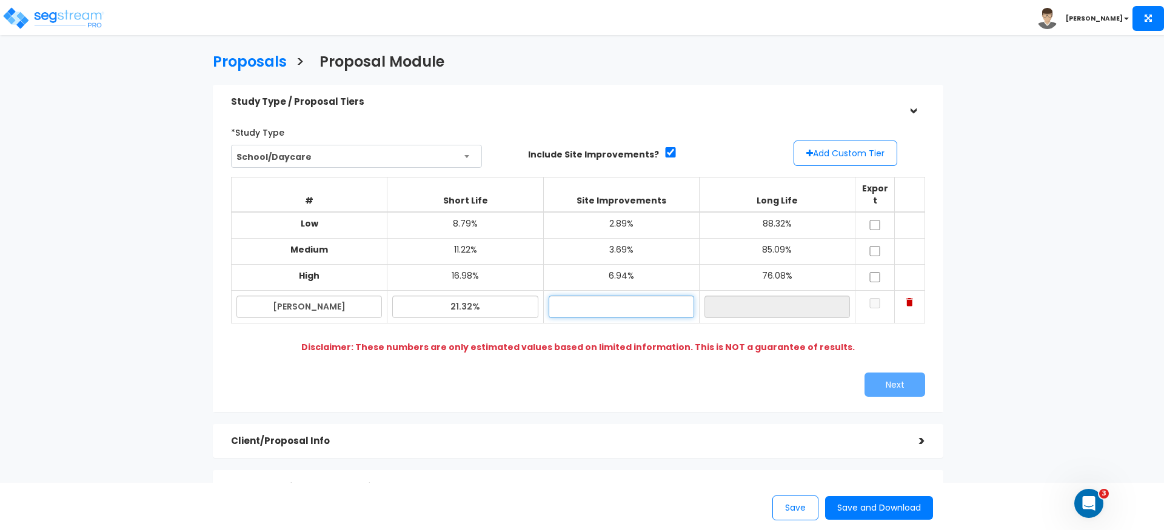
click at [601, 296] on input "text" at bounding box center [621, 307] width 145 height 22
type input "6.41%"
type input "72.27%"
click at [655, 380] on div "Next" at bounding box center [756, 385] width 356 height 24
drag, startPoint x: 459, startPoint y: 292, endPoint x: 490, endPoint y: 298, distance: 32.1
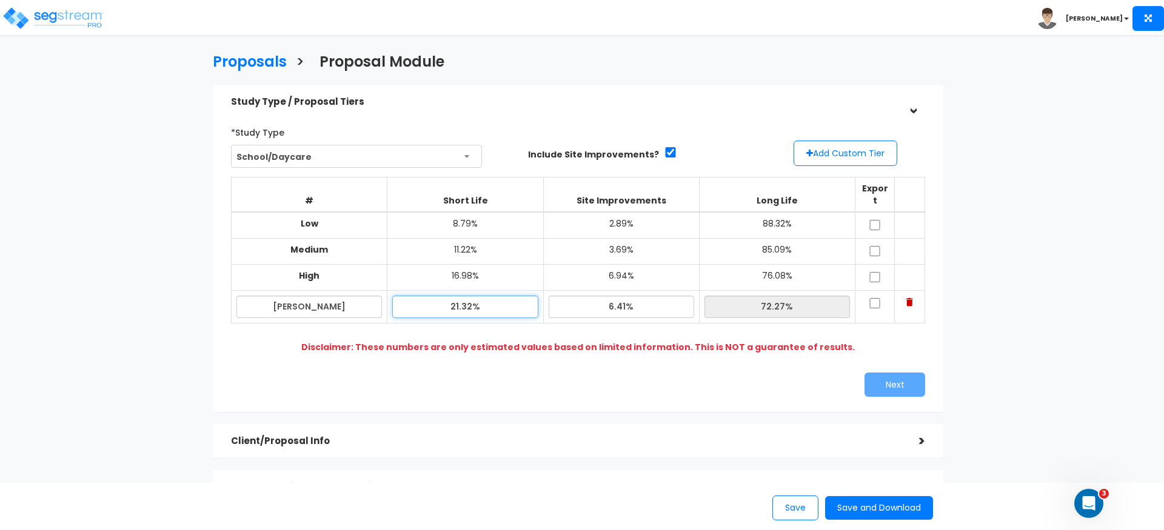
click at [459, 296] on input "21.32%" at bounding box center [464, 307] width 145 height 22
drag, startPoint x: 469, startPoint y: 294, endPoint x: 492, endPoint y: 293, distance: 23.6
click at [469, 296] on input "21.32%" at bounding box center [464, 307] width 145 height 22
type input "21.92%"
type input "71.67%"
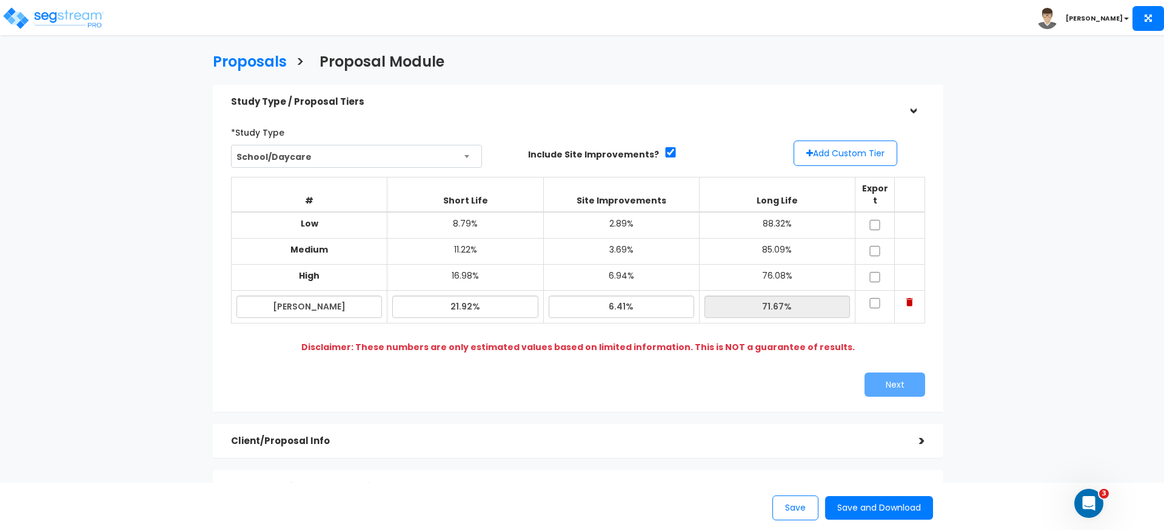
click at [559, 350] on div "*Study Type School/Daycare Assisted/Senior Living Auto Repair Shop Auto Dealers…" at bounding box center [578, 259] width 712 height 287
click at [473, 296] on input "21.92%" at bounding box center [464, 307] width 145 height 22
type input "21.99%"
type input "71.60%"
click at [511, 376] on div "Next" at bounding box center [578, 385] width 712 height 24
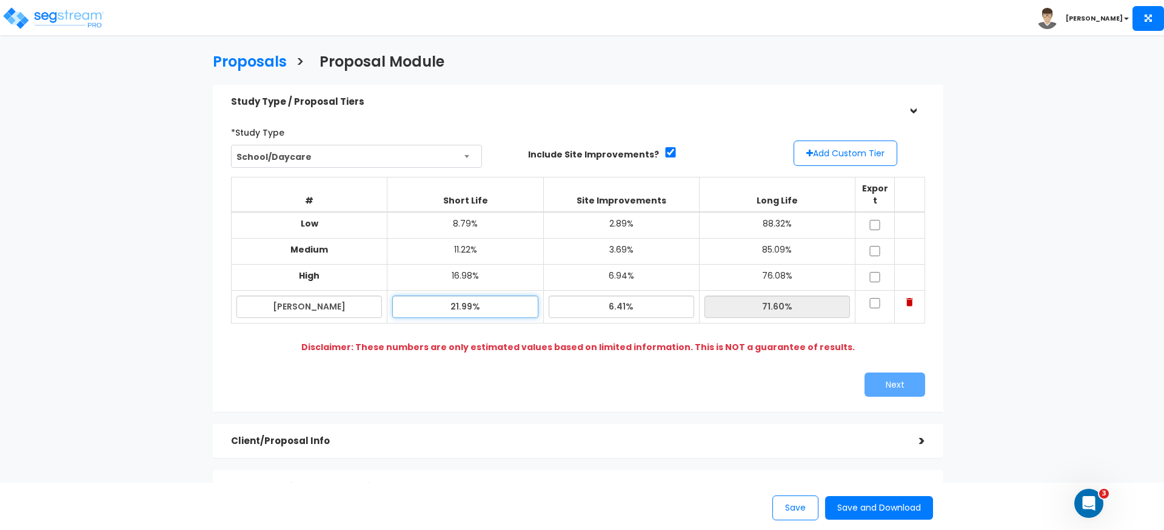
click at [460, 296] on input "21.99%" at bounding box center [464, 307] width 145 height 22
type input "22.09%"
type input "71.50%"
click at [558, 373] on div "Next" at bounding box center [578, 385] width 712 height 24
drag, startPoint x: 875, startPoint y: 286, endPoint x: 877, endPoint y: 298, distance: 11.7
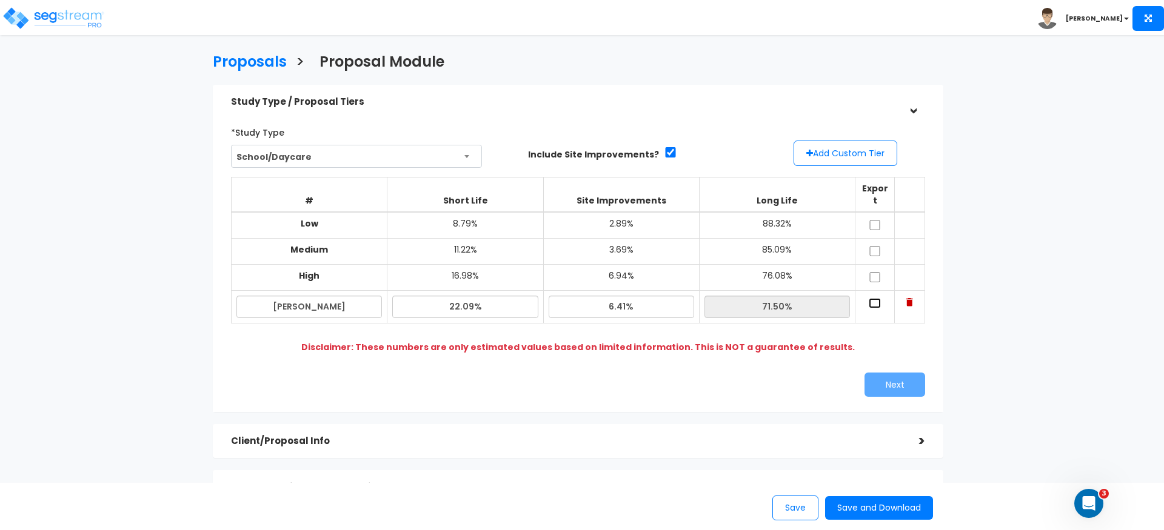
click at [875, 298] on input "checkbox" at bounding box center [875, 303] width 12 height 10
checkbox input "true"
click at [891, 373] on button "Next" at bounding box center [894, 385] width 61 height 24
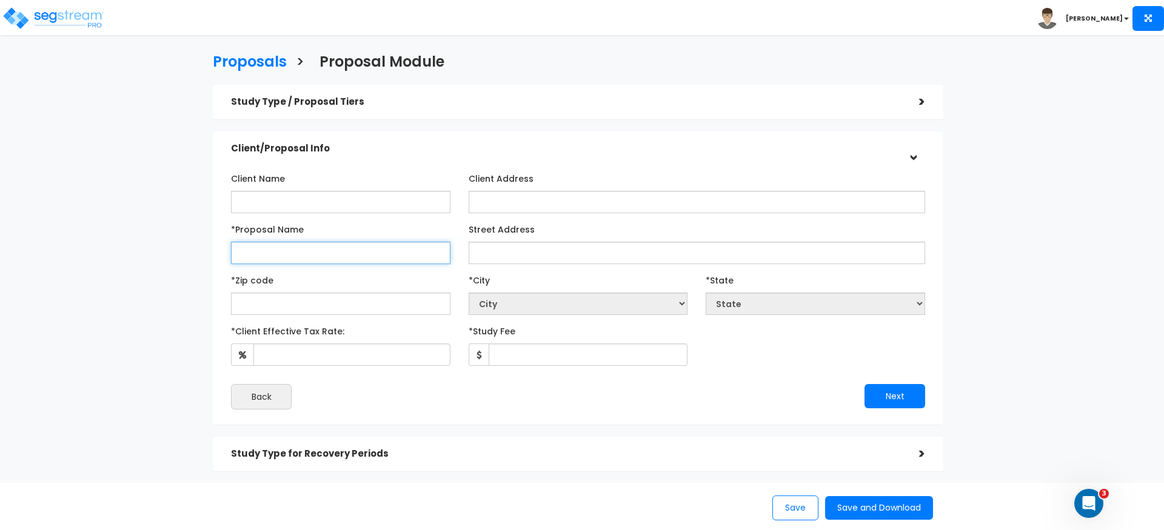
click at [288, 249] on input "*Proposal Name" at bounding box center [340, 253] width 219 height 22
type input "204 Stewart"
click at [303, 289] on div "*Zip code" at bounding box center [340, 292] width 219 height 45
click at [305, 309] on input "text" at bounding box center [340, 304] width 219 height 22
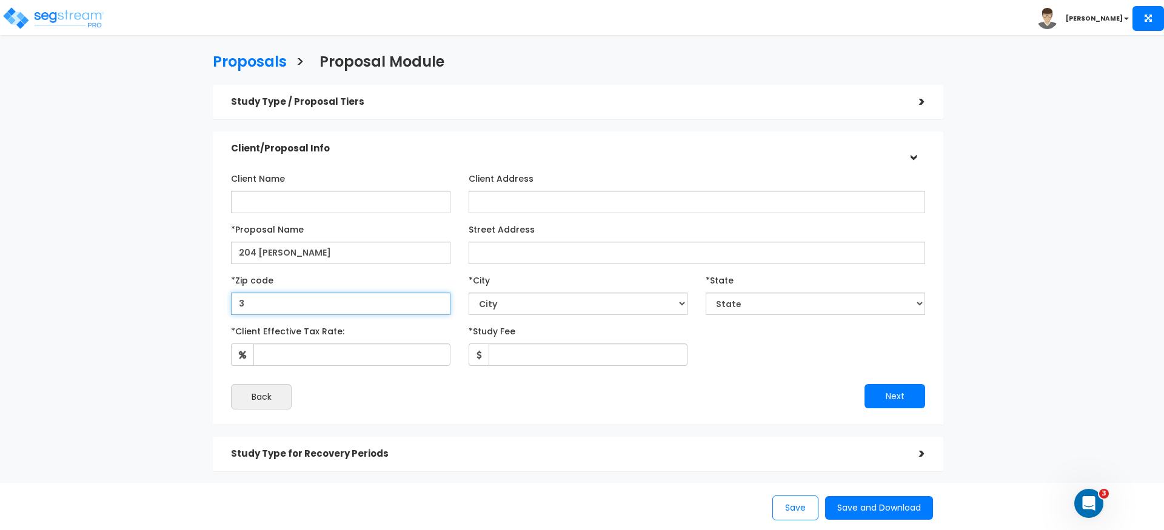
type input "30"
select select "GA"
type input "30117"
drag, startPoint x: 366, startPoint y: 382, endPoint x: 544, endPoint y: 374, distance: 178.4
click at [366, 382] on div "Client Name Client Address *Proposal Name 204 Stewart City" at bounding box center [578, 289] width 694 height 241
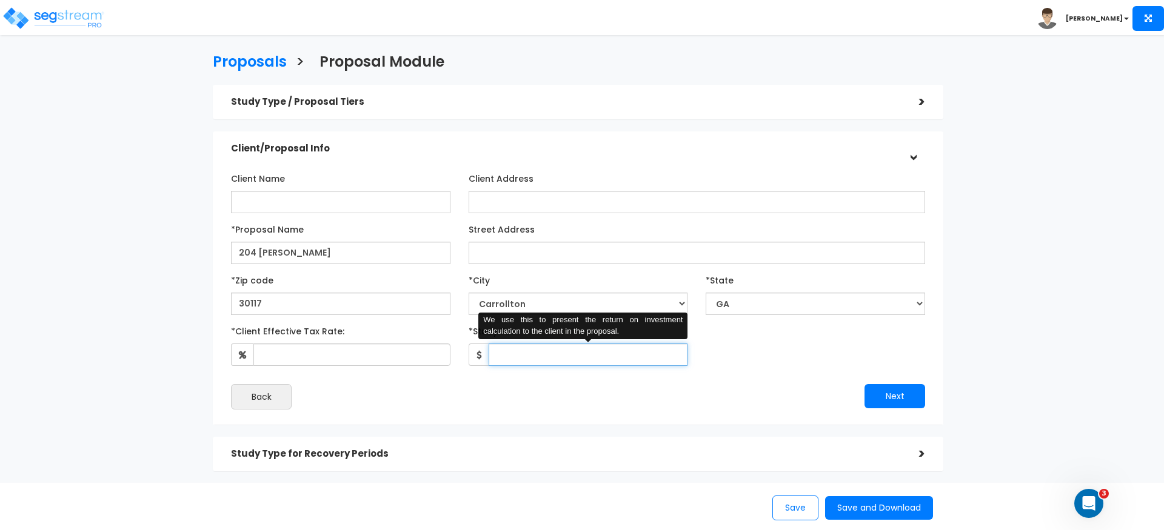
click at [624, 361] on input "*Study Fee" at bounding box center [588, 355] width 199 height 22
type input "5,000"
click at [595, 390] on div "Next" at bounding box center [756, 396] width 356 height 24
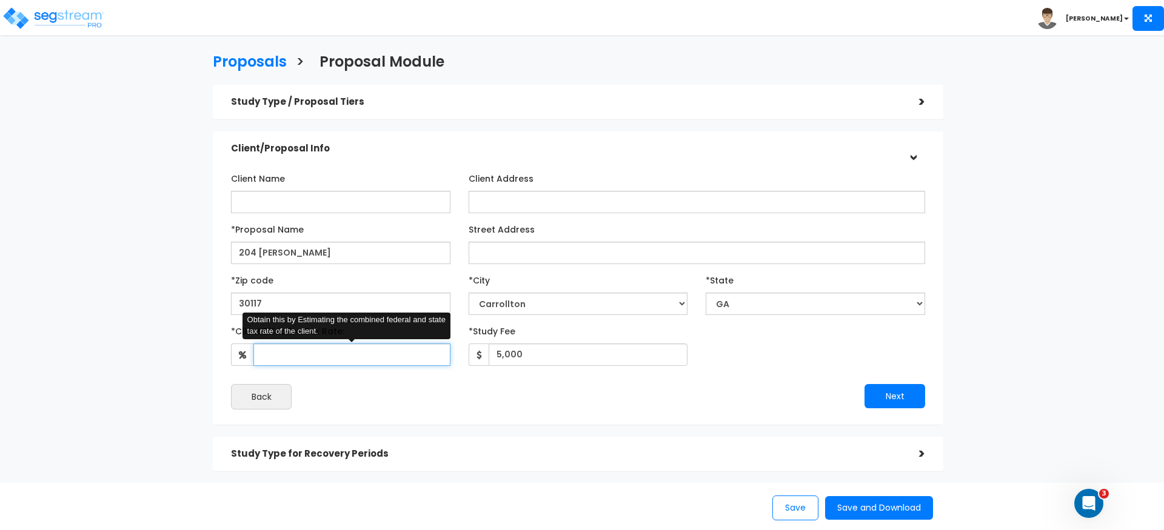
click at [267, 349] on input "*Client Effective Tax Rate:" at bounding box center [351, 355] width 197 height 22
type input "30"
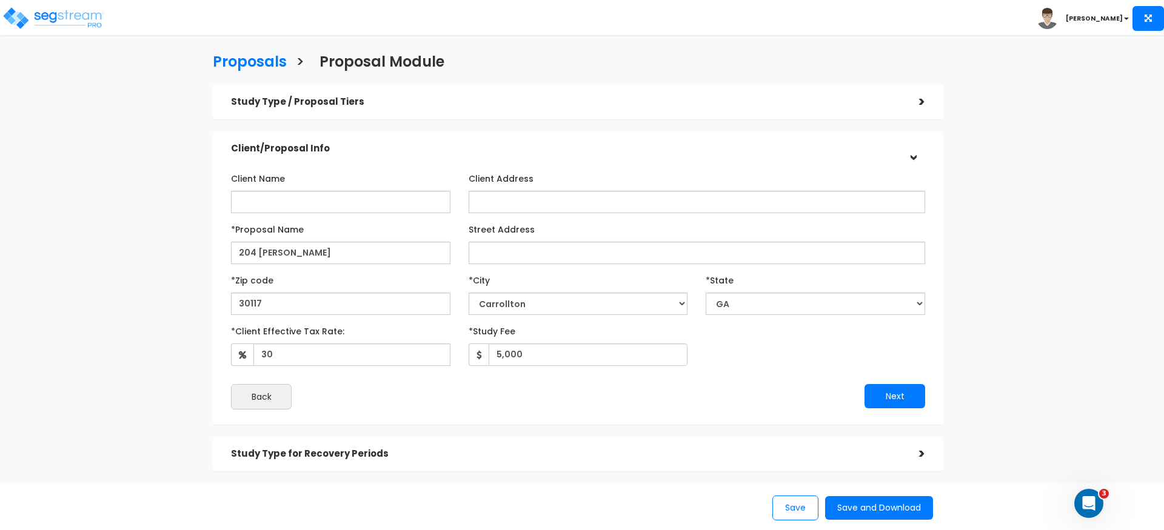
click at [350, 390] on div "Back" at bounding box center [400, 396] width 356 height 25
click at [873, 395] on button "Next" at bounding box center [894, 396] width 61 height 24
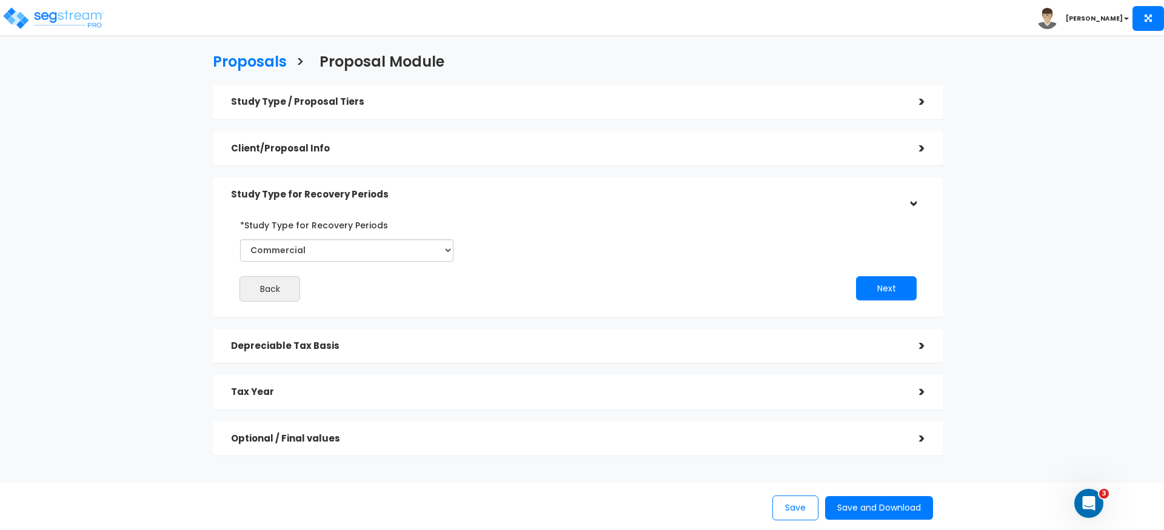
click at [783, 346] on h5 "Depreciable Tax Basis" at bounding box center [566, 346] width 670 height 10
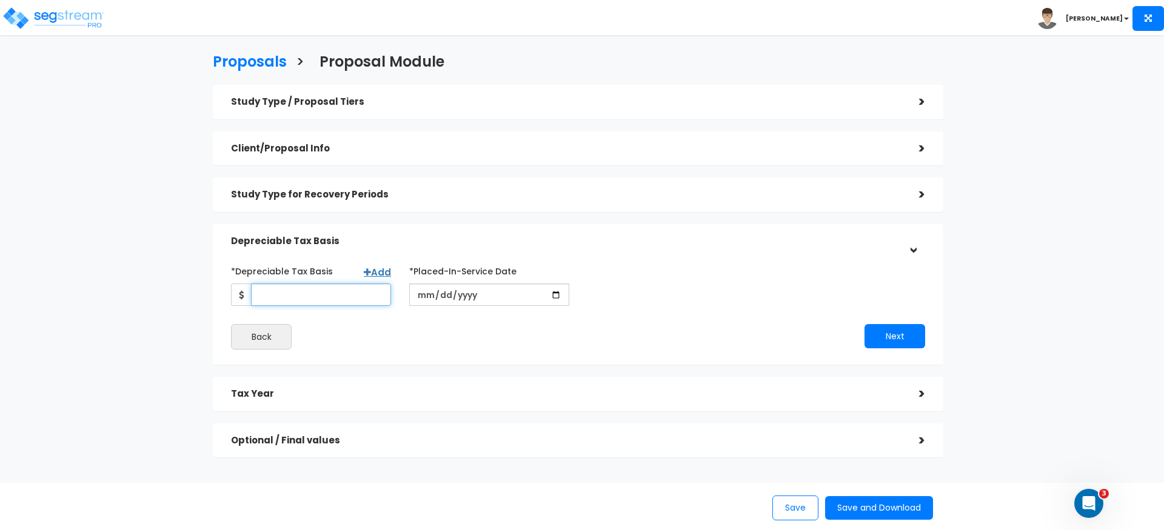
click at [289, 293] on input "*Depreciable Tax Basis" at bounding box center [321, 295] width 140 height 22
paste input "$802,500.00"
type input "802,500"
click at [349, 322] on div "*Depreciable Tax Basis Add 802,500 *Placed-In-Service Date" at bounding box center [578, 305] width 694 height 88
click at [422, 296] on input "2025-07-01" at bounding box center [489, 295] width 160 height 22
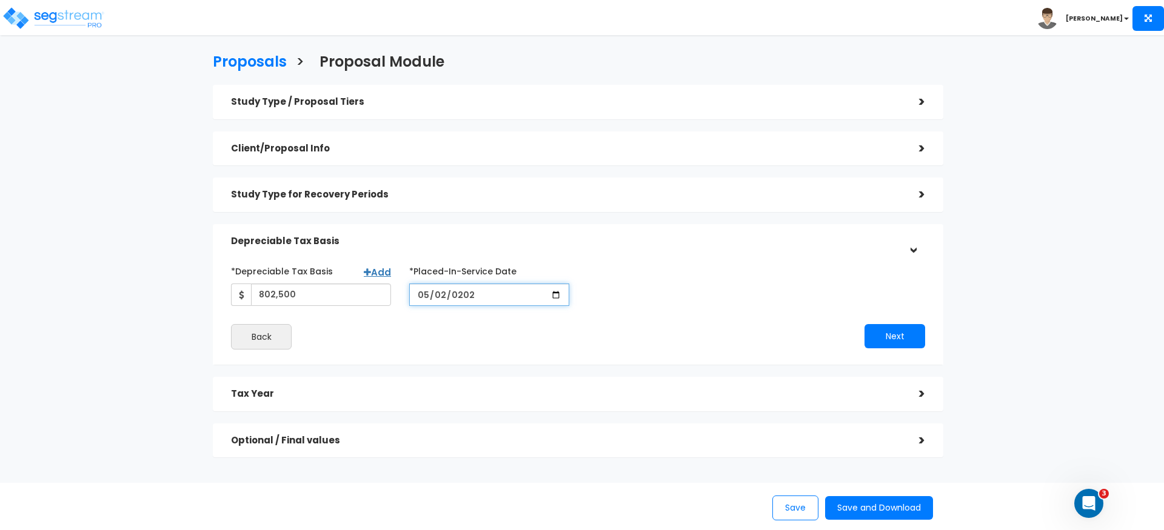
type input "2025-05-02"
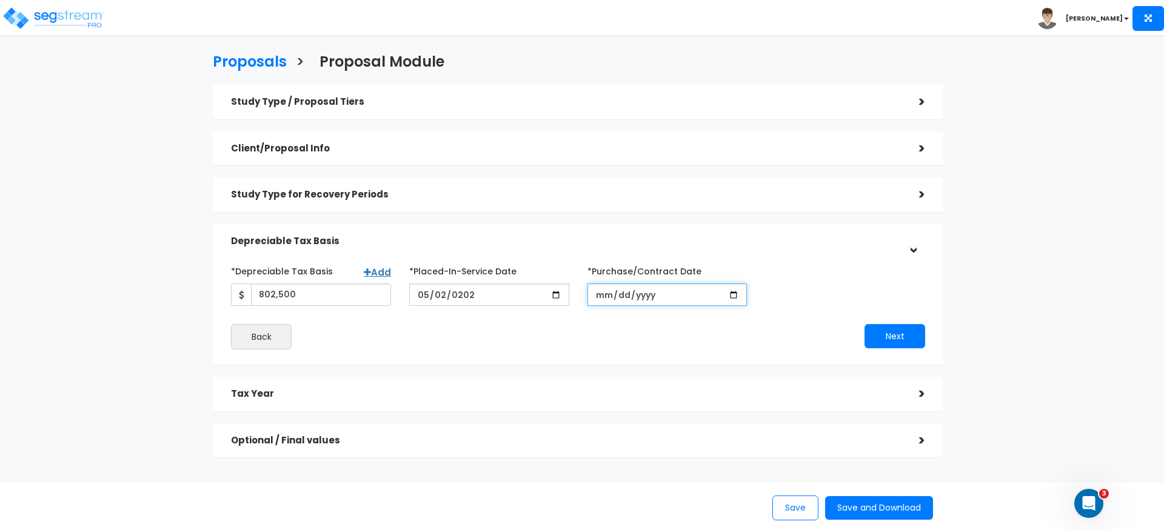
click at [607, 292] on input "*Purchase/Contract Date" at bounding box center [667, 295] width 160 height 22
type input "2020-05-02"
type input "2025-05-02"
click at [619, 336] on div "Next" at bounding box center [756, 336] width 356 height 24
click at [853, 339] on div "Next" at bounding box center [756, 336] width 356 height 24
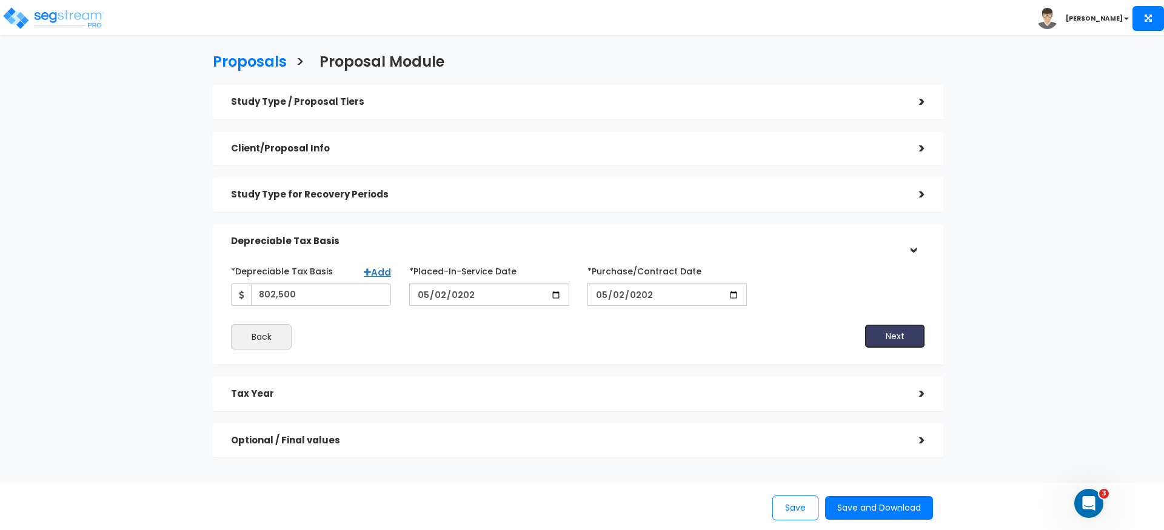
click at [880, 337] on button "Next" at bounding box center [894, 336] width 61 height 24
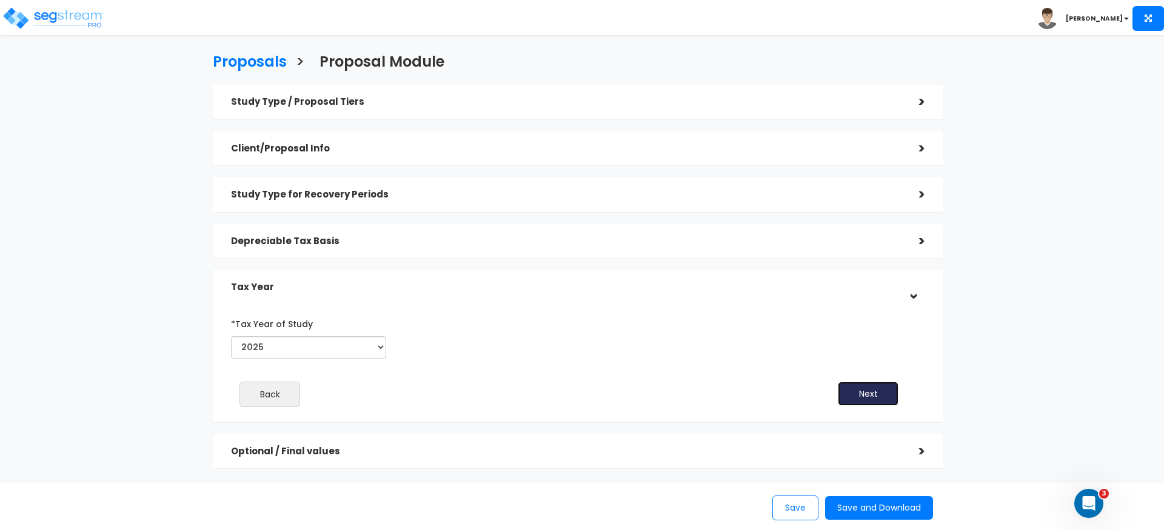
drag, startPoint x: 887, startPoint y: 392, endPoint x: 708, endPoint y: 378, distance: 180.0
click at [887, 392] on button "Next" at bounding box center [868, 394] width 61 height 24
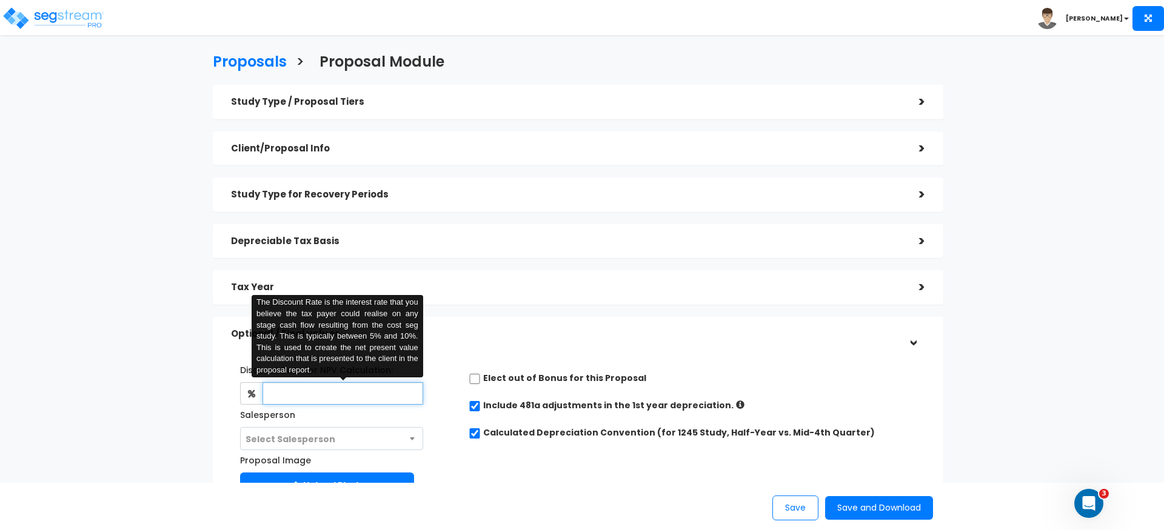
click at [280, 393] on input "text" at bounding box center [342, 393] width 160 height 22
type input "5"
drag, startPoint x: 557, startPoint y: 501, endPoint x: 824, endPoint y: 505, distance: 267.3
click at [567, 502] on div "Save Save and Download" at bounding box center [582, 508] width 946 height 25
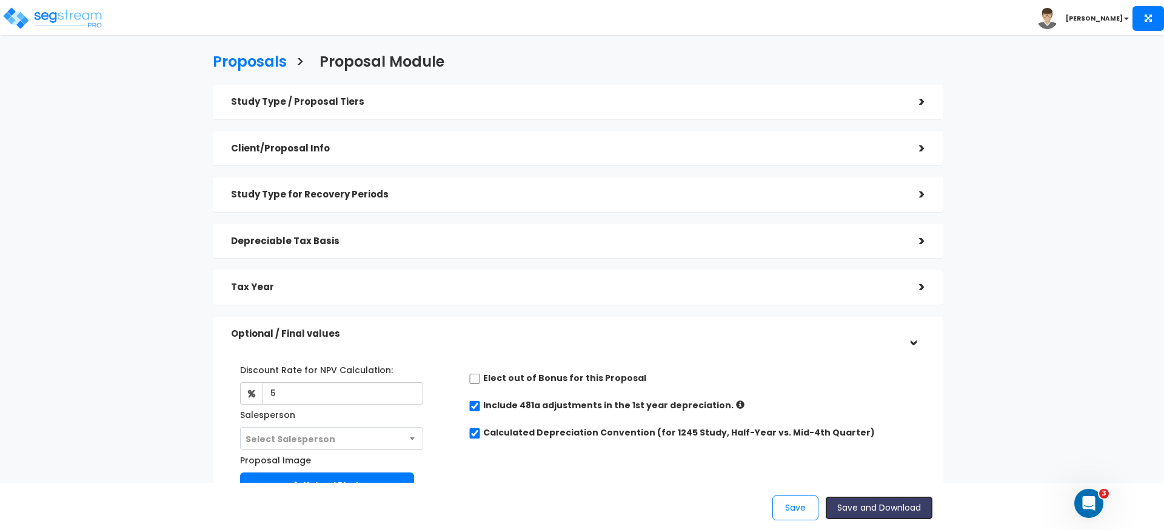
click at [855, 500] on button "Save and Download" at bounding box center [879, 508] width 108 height 24
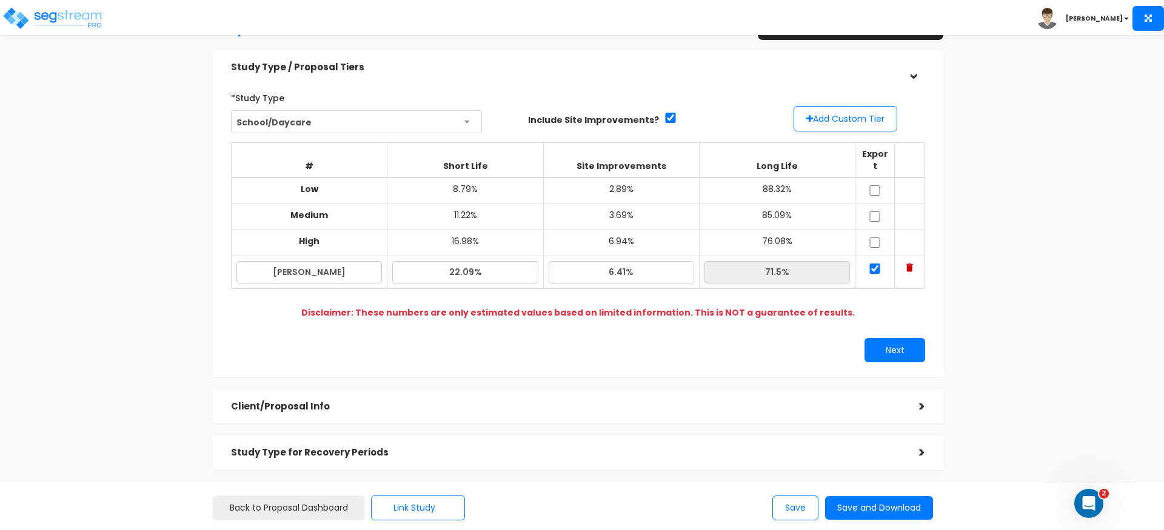
scroll to position [223, 0]
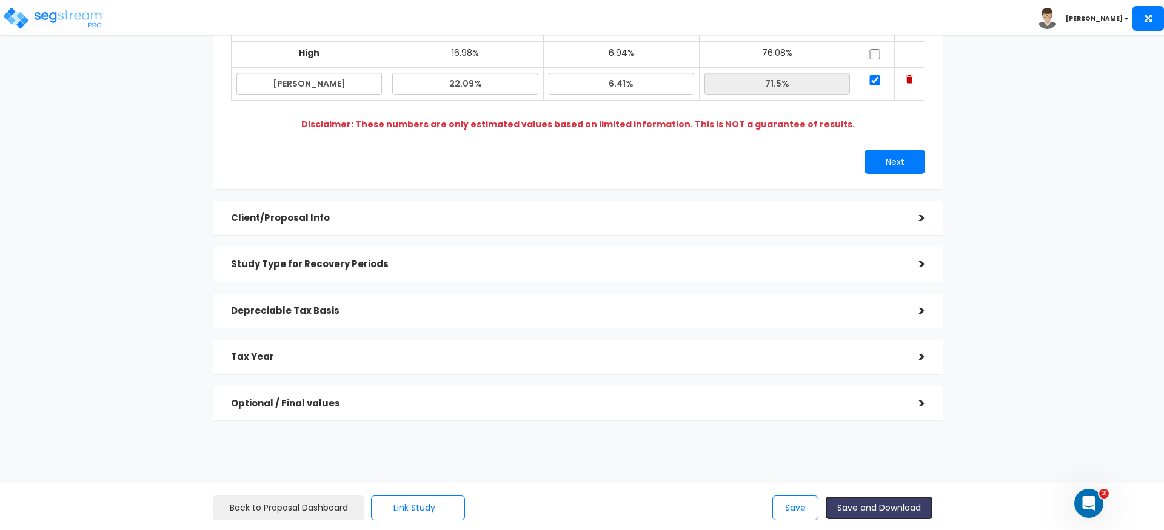
click at [883, 503] on button "Save and Download" at bounding box center [879, 508] width 108 height 24
